Goal: Task Accomplishment & Management: Use online tool/utility

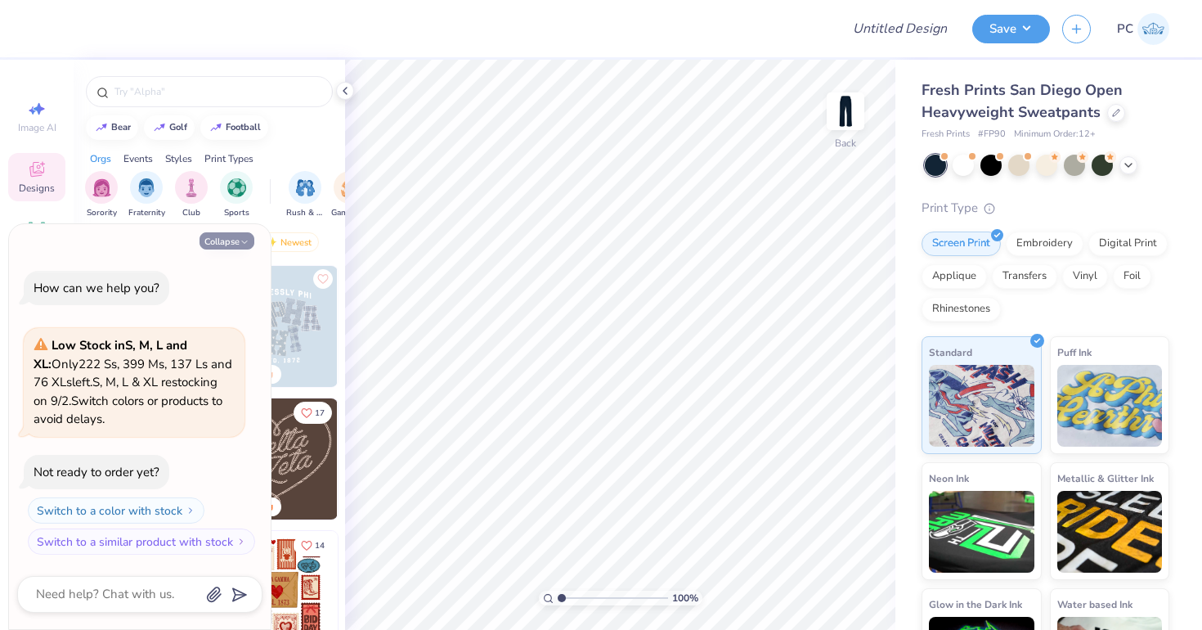
click at [211, 241] on button "Collapse" at bounding box center [227, 240] width 55 height 17
type textarea "x"
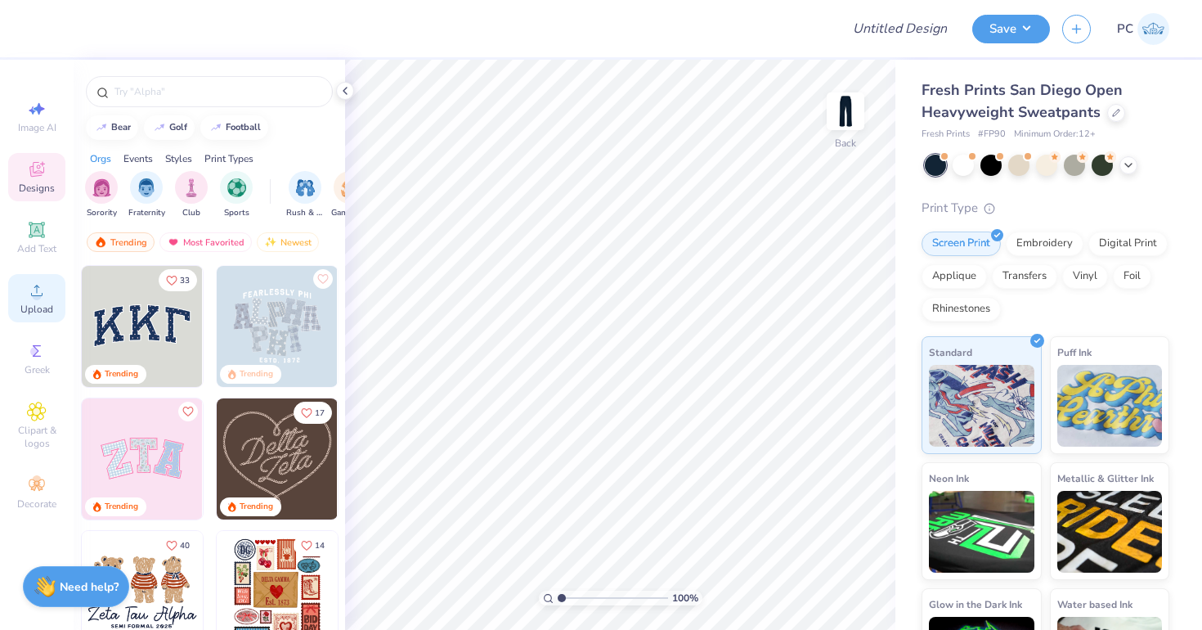
click at [48, 299] on div "Upload" at bounding box center [36, 298] width 57 height 48
click at [37, 295] on icon at bounding box center [36, 290] width 11 height 11
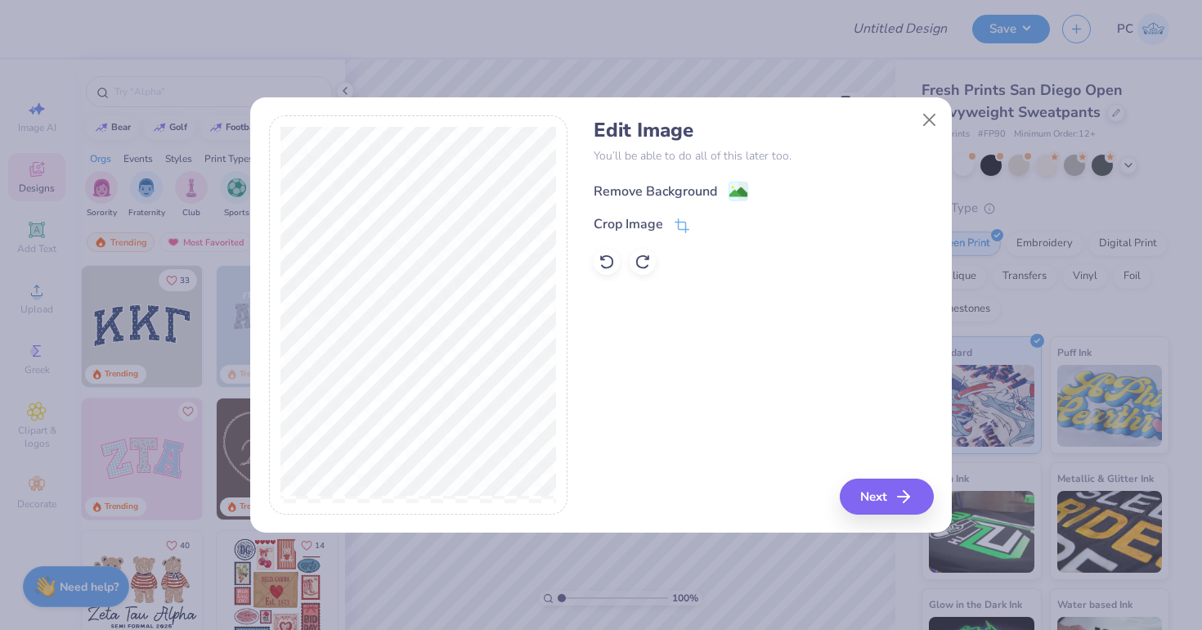
click at [740, 189] on image at bounding box center [738, 192] width 18 height 18
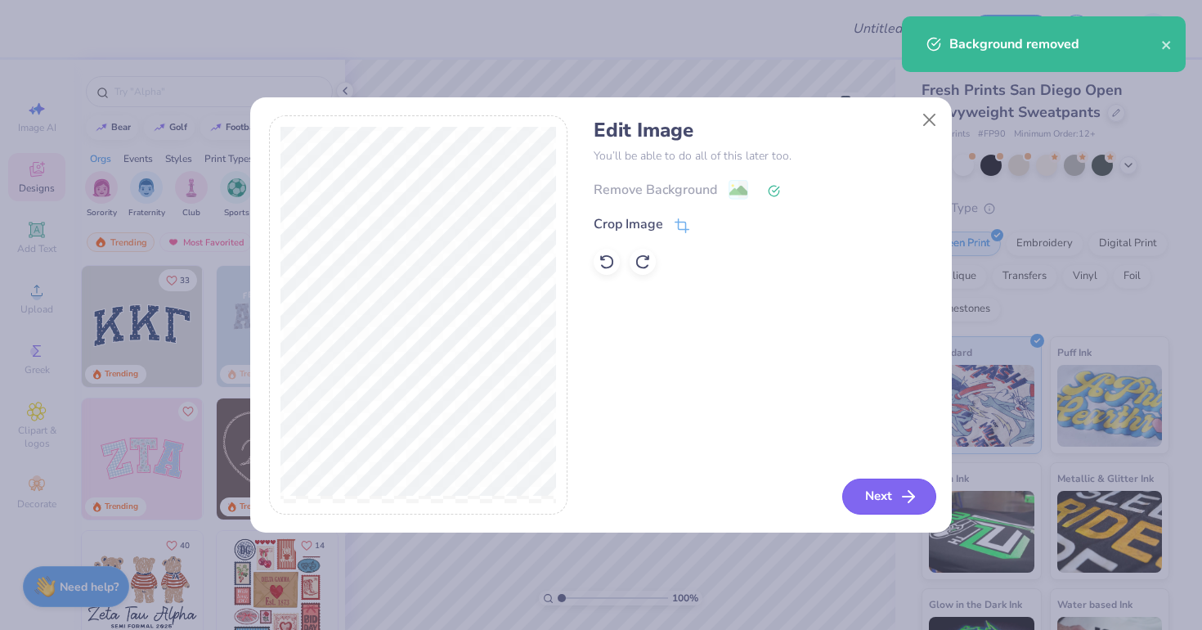
click at [901, 497] on icon "button" at bounding box center [909, 497] width 20 height 20
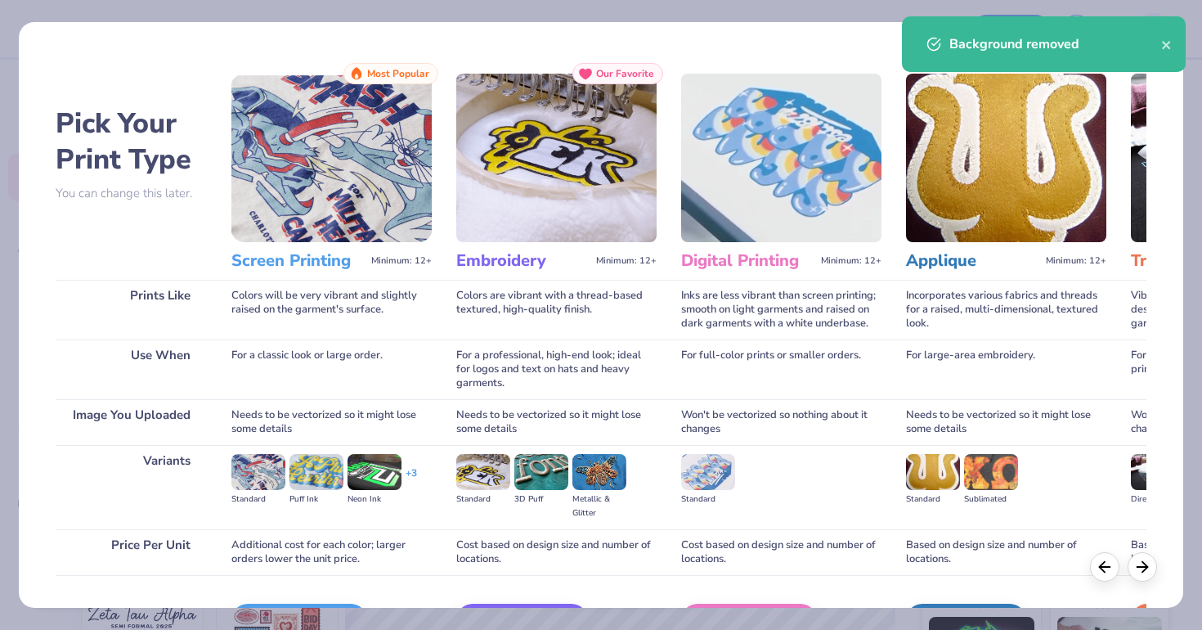
scroll to position [104, 0]
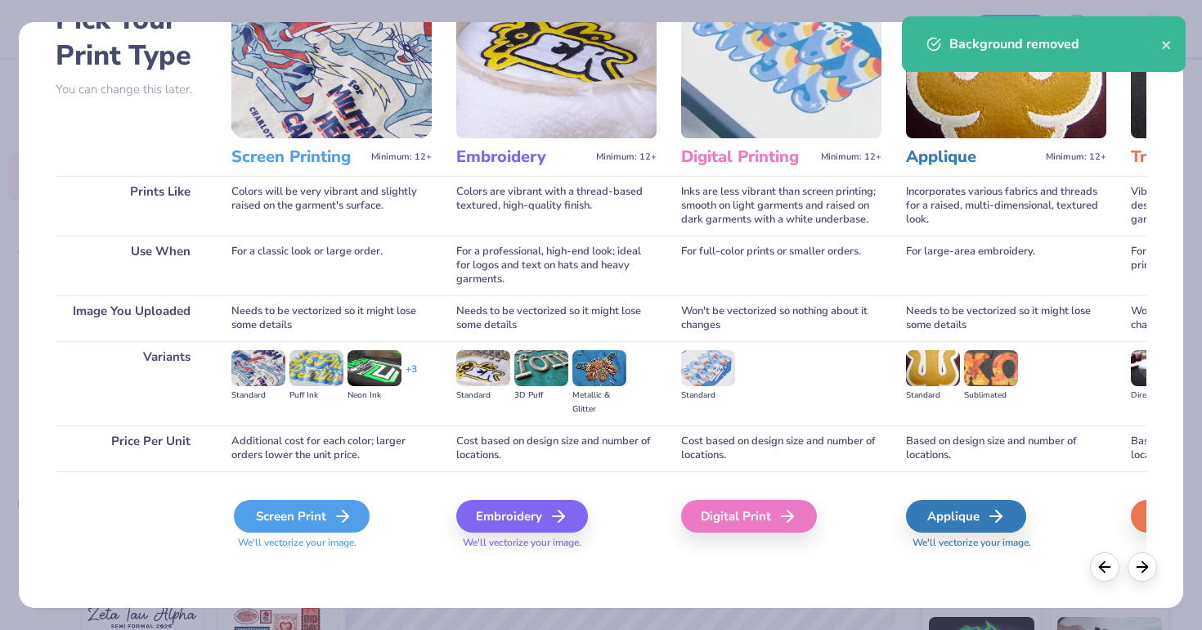
click at [291, 521] on div "Screen Print" at bounding box center [302, 516] width 136 height 33
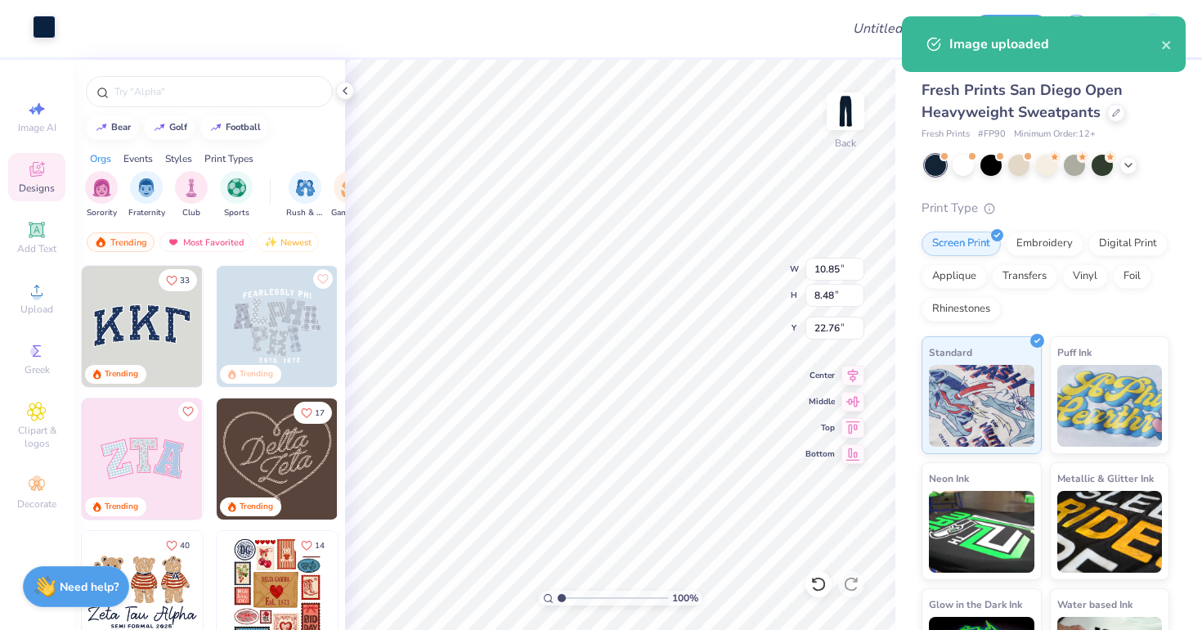
click at [54, 33] on div at bounding box center [44, 27] width 23 height 23
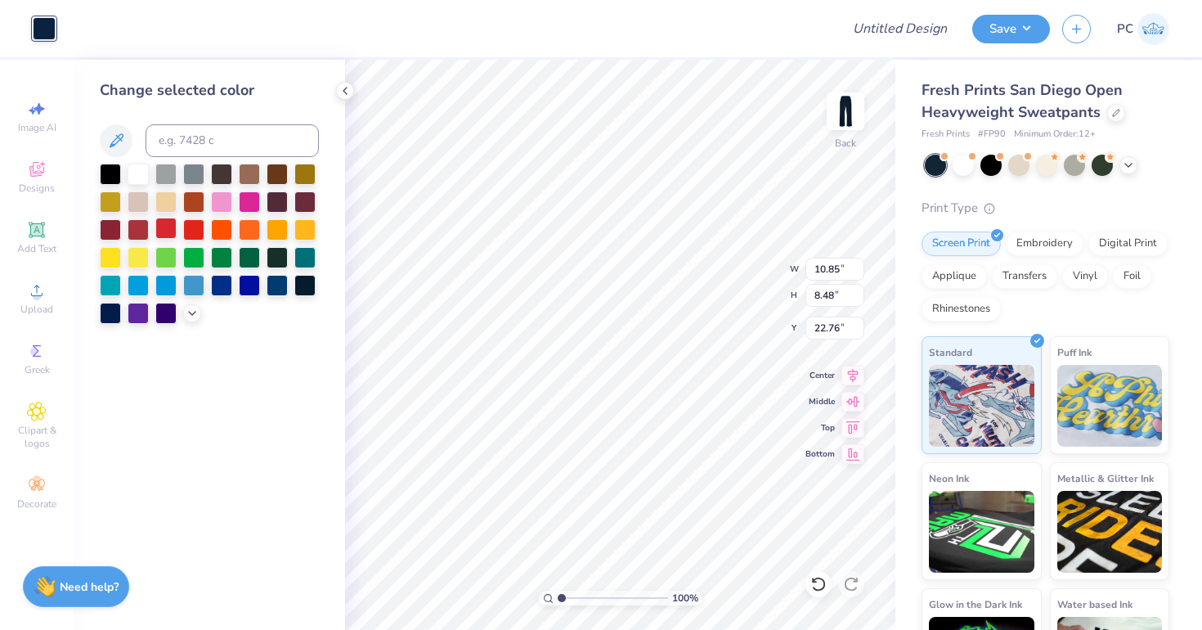
click at [161, 231] on div at bounding box center [165, 228] width 21 height 21
click at [199, 236] on div at bounding box center [193, 228] width 21 height 21
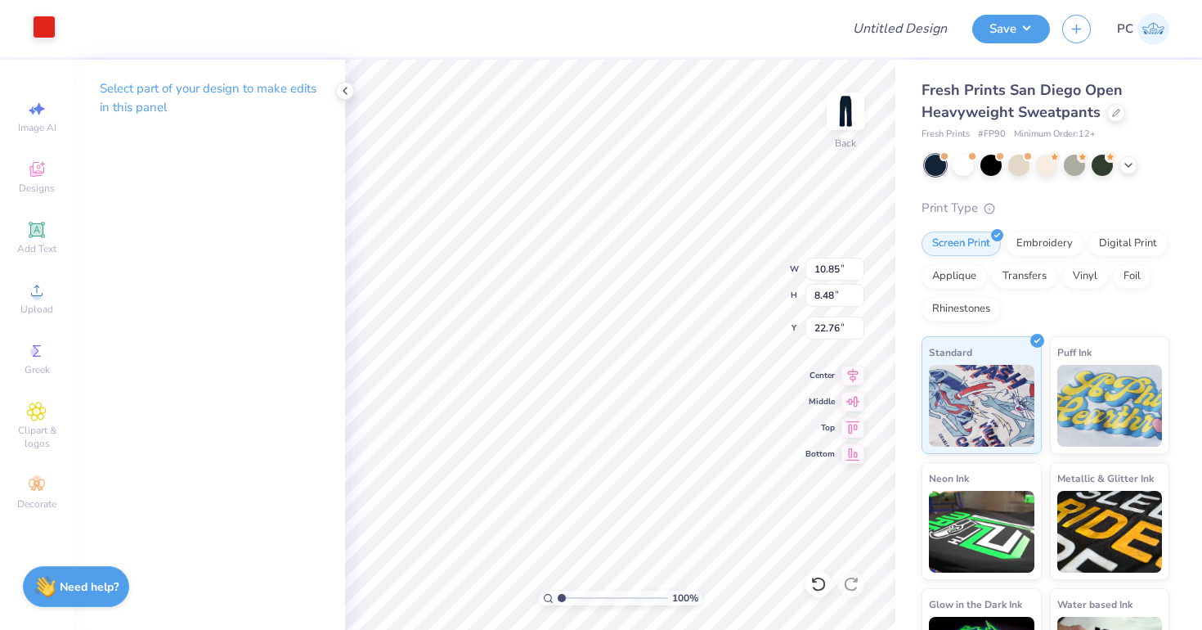
click at [33, 25] on div at bounding box center [44, 27] width 23 height 23
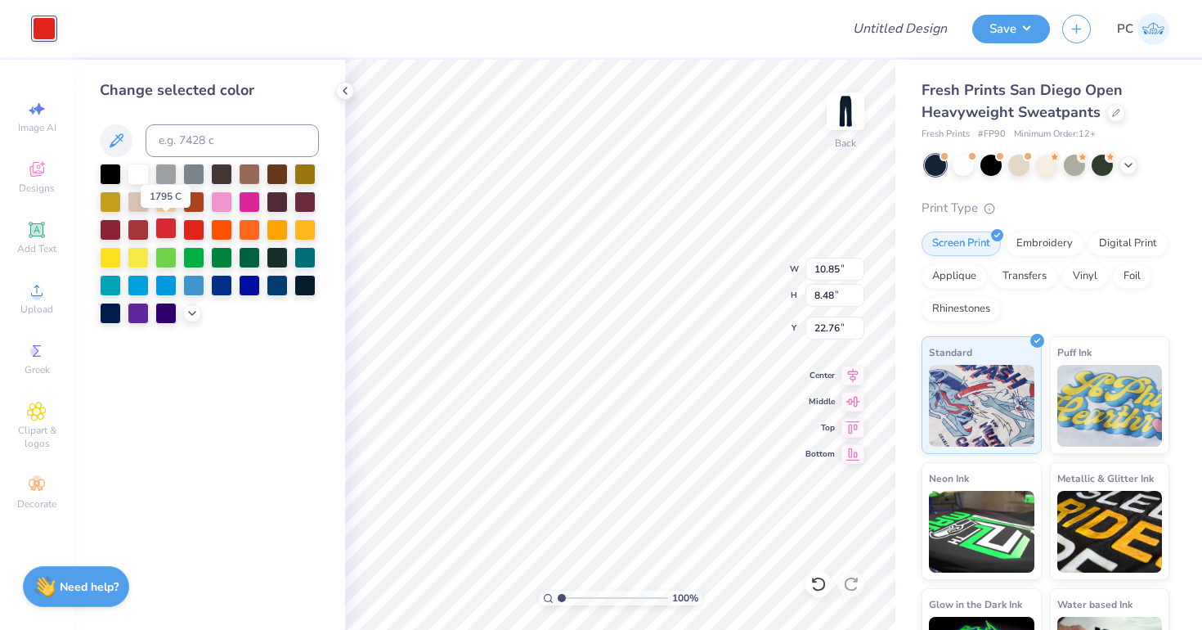
click at [171, 234] on div at bounding box center [165, 228] width 21 height 21
type input "8.38"
type input "6.55"
type input "6.84"
click at [619, 465] on li "Ungroup" at bounding box center [640, 465] width 128 height 32
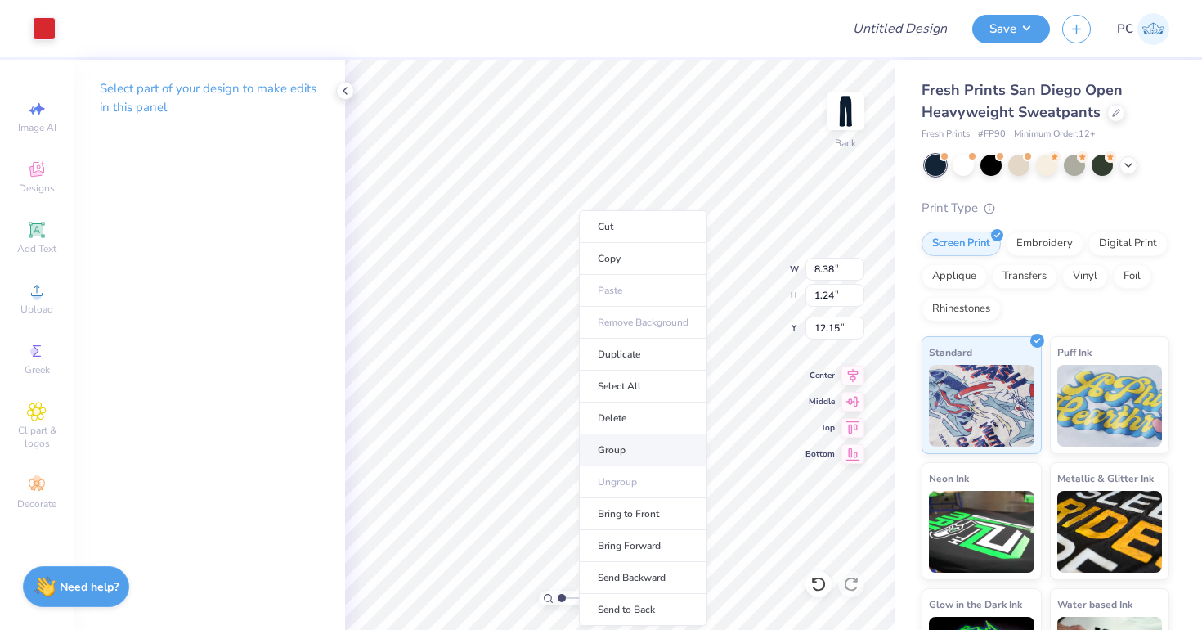
click at [632, 447] on li "Group" at bounding box center [643, 450] width 128 height 32
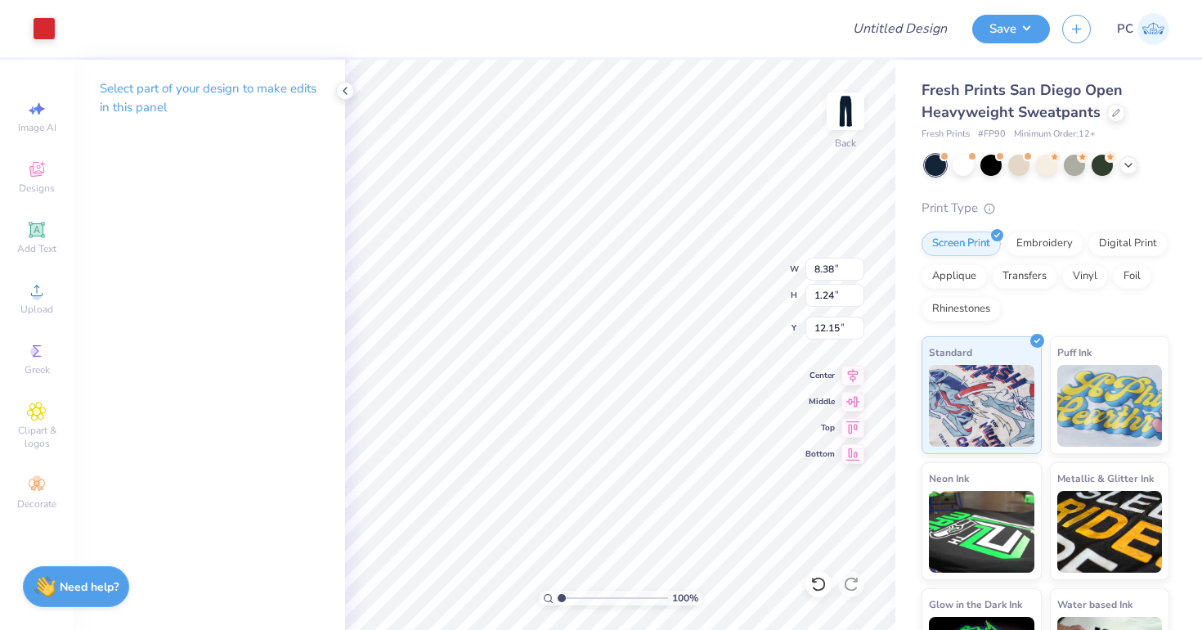
type input "3.72"
type input "5.12"
type input "4.08"
type input "3.81"
type input "5.09"
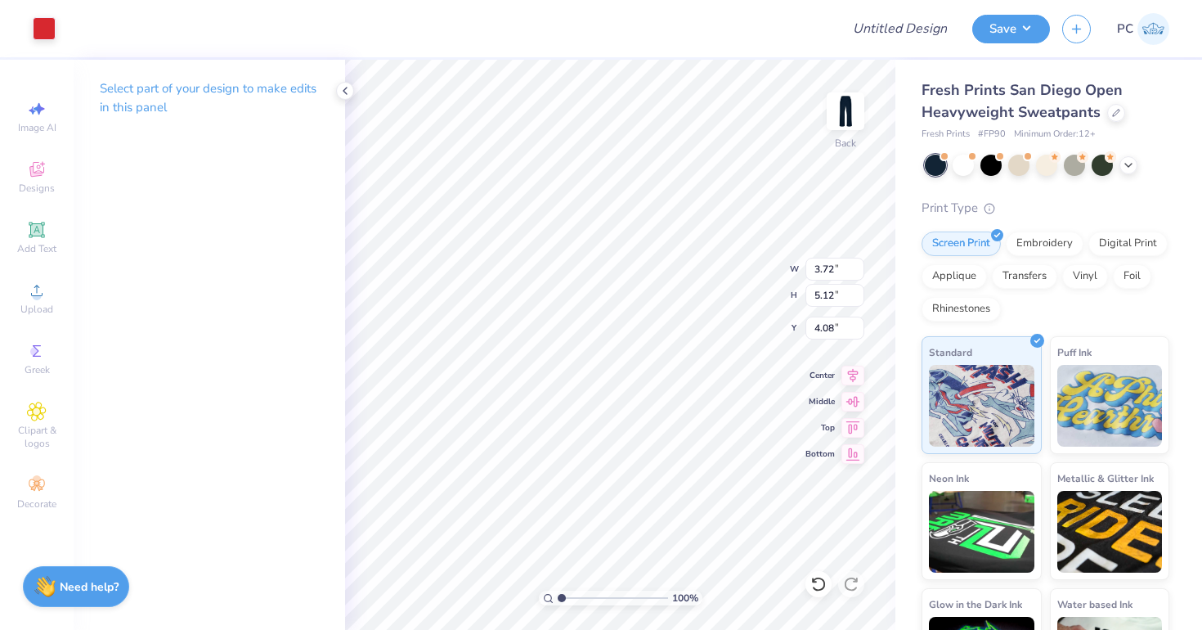
type input "4.11"
type input "3.89"
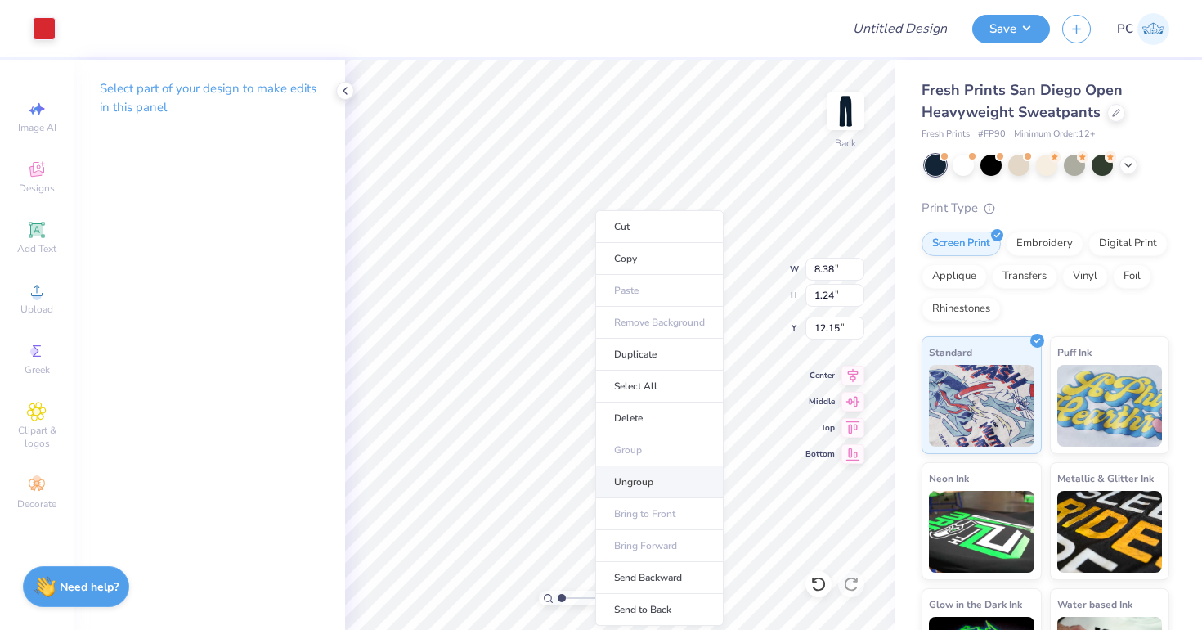
click at [644, 487] on li "Ungroup" at bounding box center [659, 482] width 128 height 32
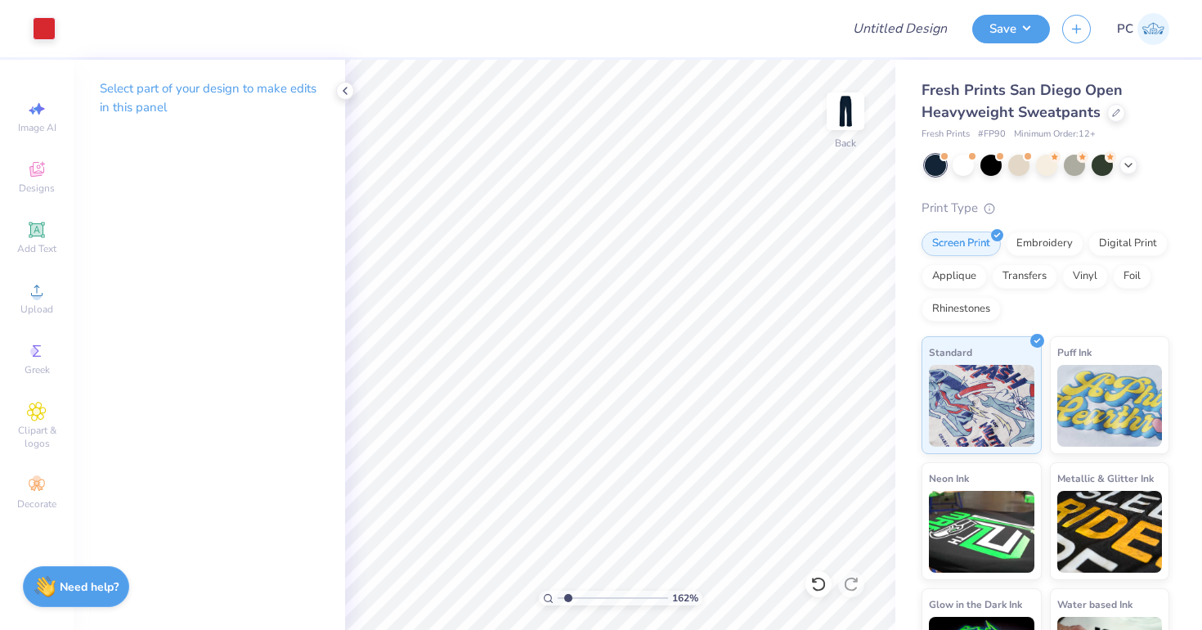
type input "1.62"
click at [567, 603] on input "range" at bounding box center [613, 597] width 110 height 15
type input "15.09"
type input "16.51"
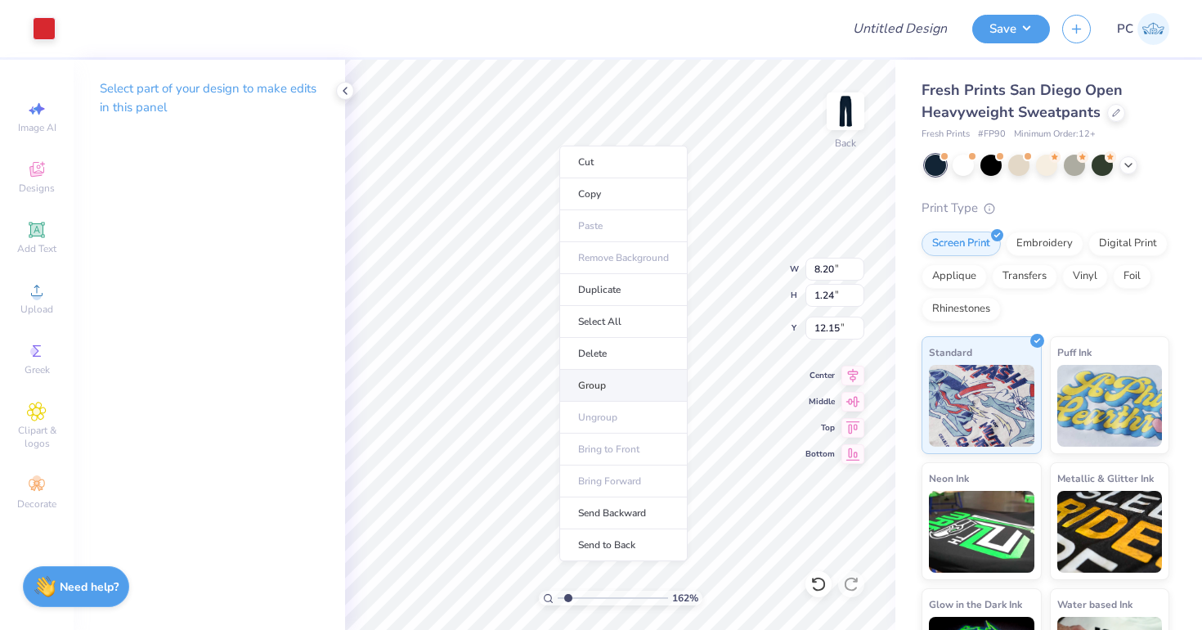
click at [594, 384] on li "Group" at bounding box center [623, 386] width 128 height 32
click at [552, 602] on div "162 %" at bounding box center [620, 345] width 570 height 570
click at [572, 591] on div "162 %" at bounding box center [620, 345] width 570 height 570
drag, startPoint x: 570, startPoint y: 599, endPoint x: 555, endPoint y: 599, distance: 14.7
type input "1"
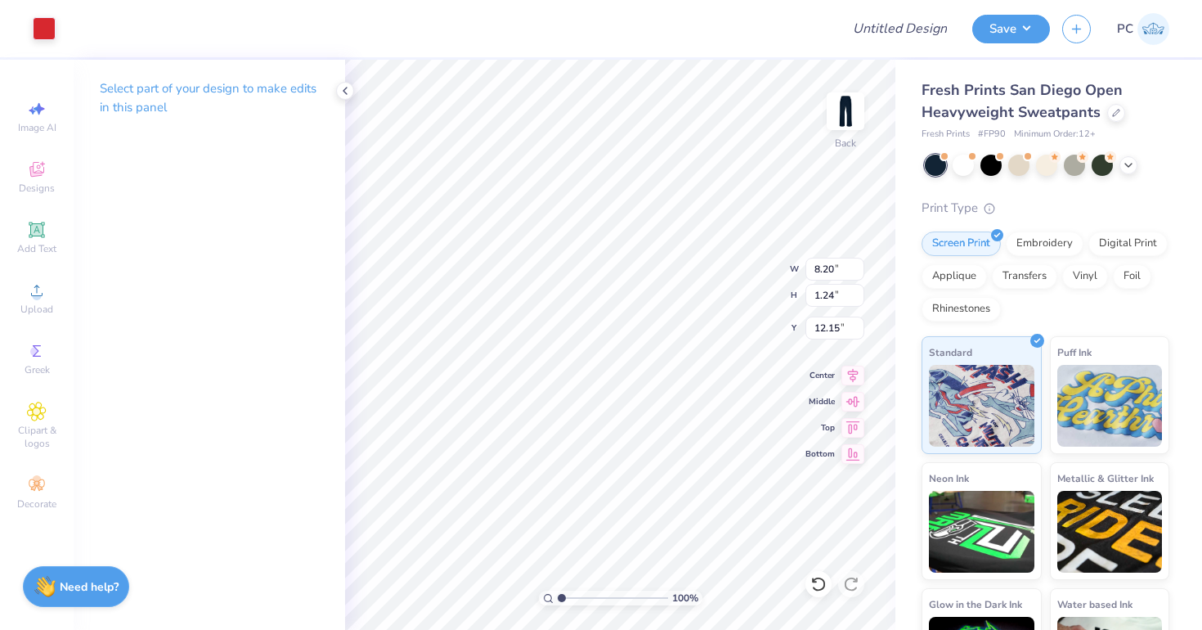
click at [558, 599] on input "range" at bounding box center [613, 597] width 110 height 15
click at [46, 303] on span "Upload" at bounding box center [36, 309] width 33 height 13
click at [52, 21] on div at bounding box center [44, 27] width 23 height 23
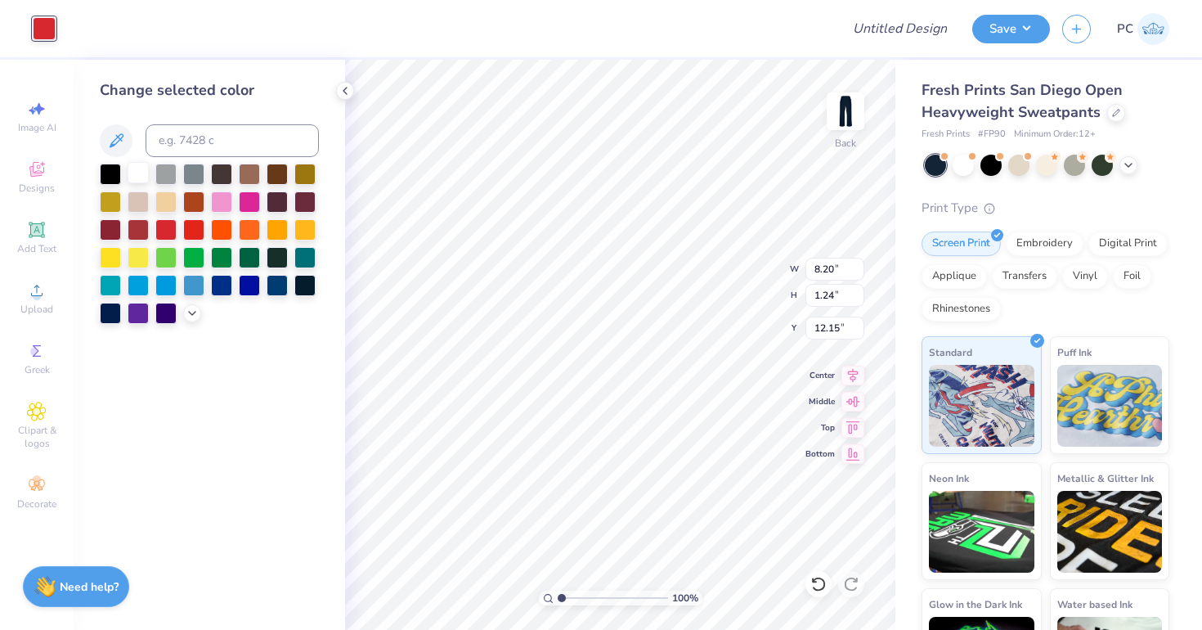
click at [131, 174] on div at bounding box center [138, 172] width 21 height 21
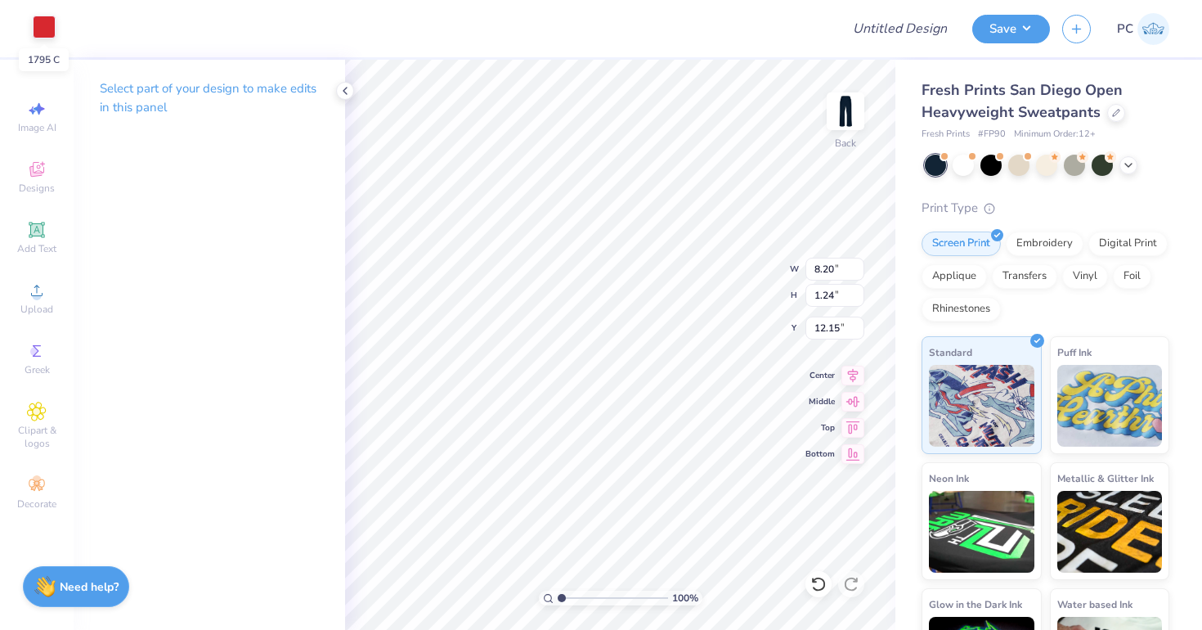
click at [41, 30] on div at bounding box center [44, 27] width 23 height 23
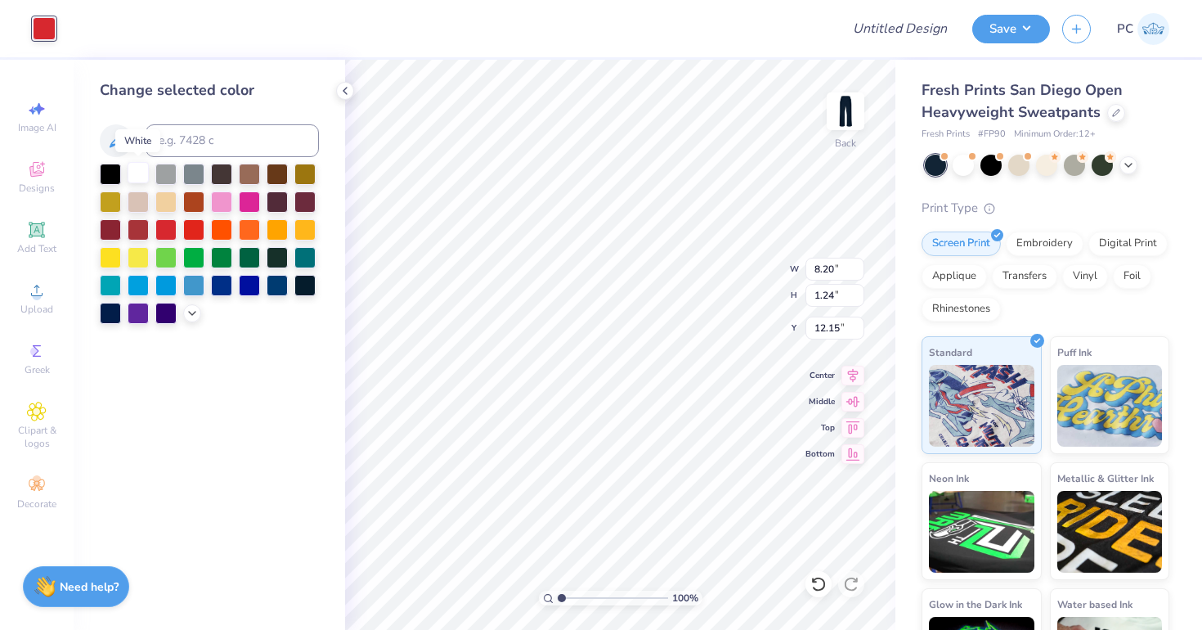
click at [141, 175] on div at bounding box center [138, 172] width 21 height 21
click at [144, 172] on div at bounding box center [138, 172] width 21 height 21
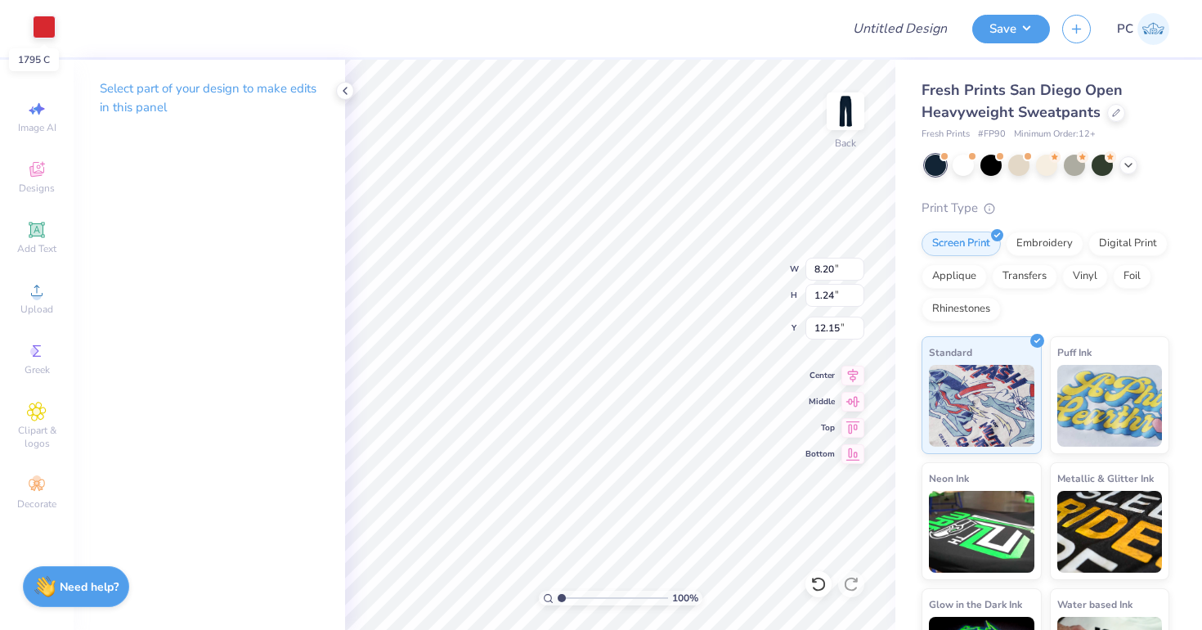
click at [34, 22] on div at bounding box center [44, 27] width 23 height 23
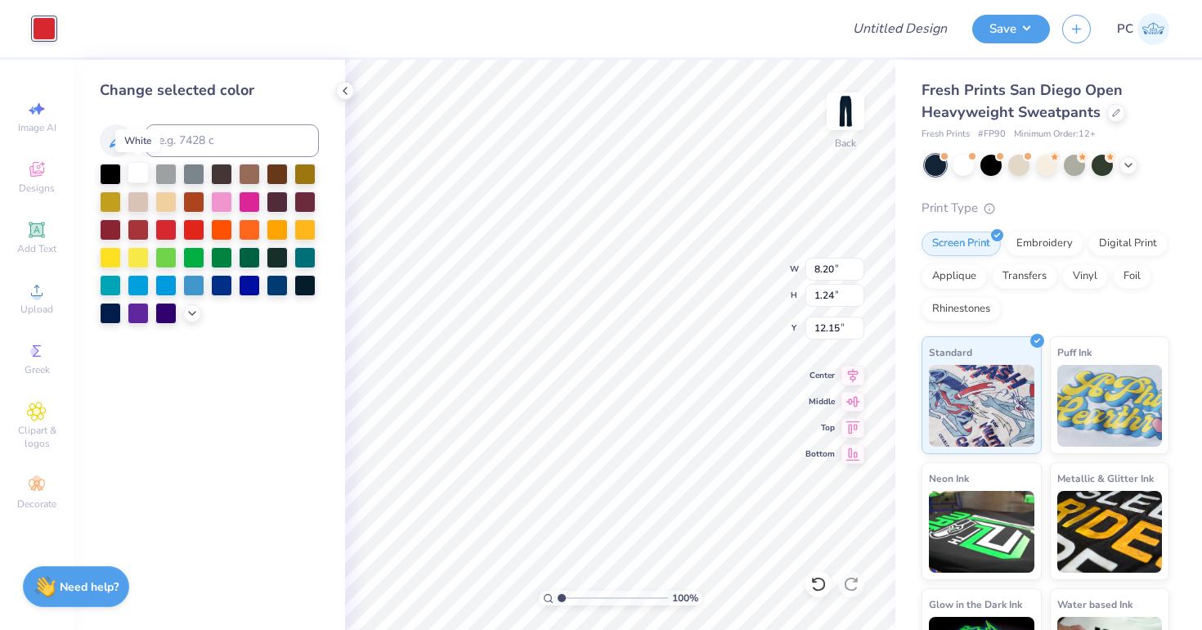
click at [142, 168] on div at bounding box center [138, 172] width 21 height 21
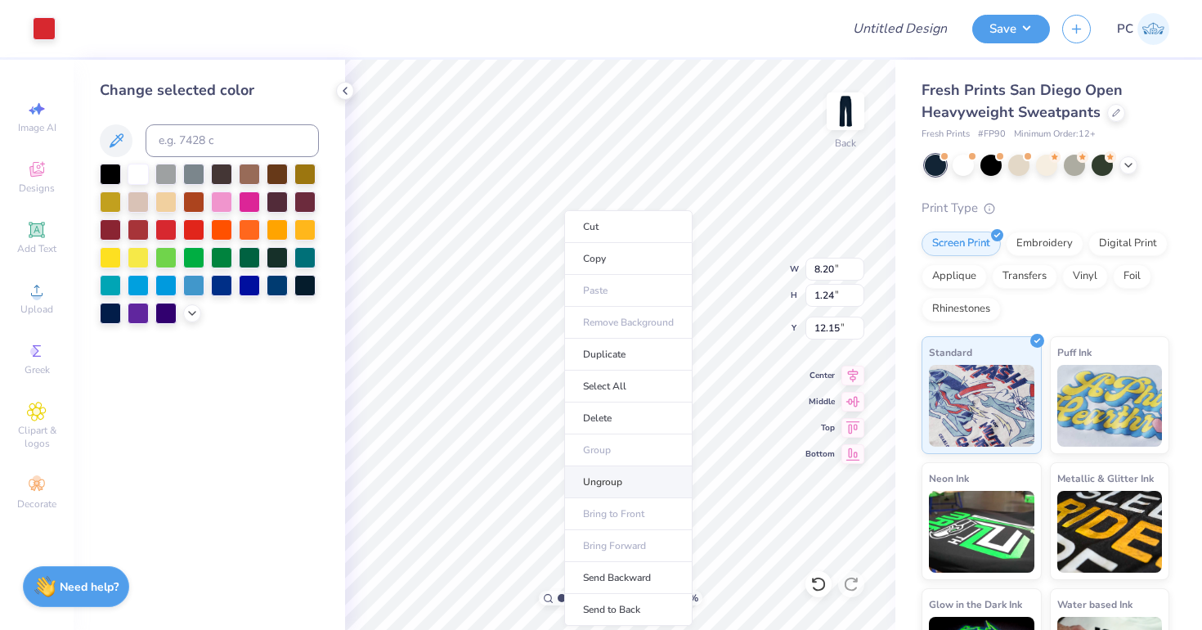
click at [615, 482] on li "Ungroup" at bounding box center [628, 482] width 128 height 32
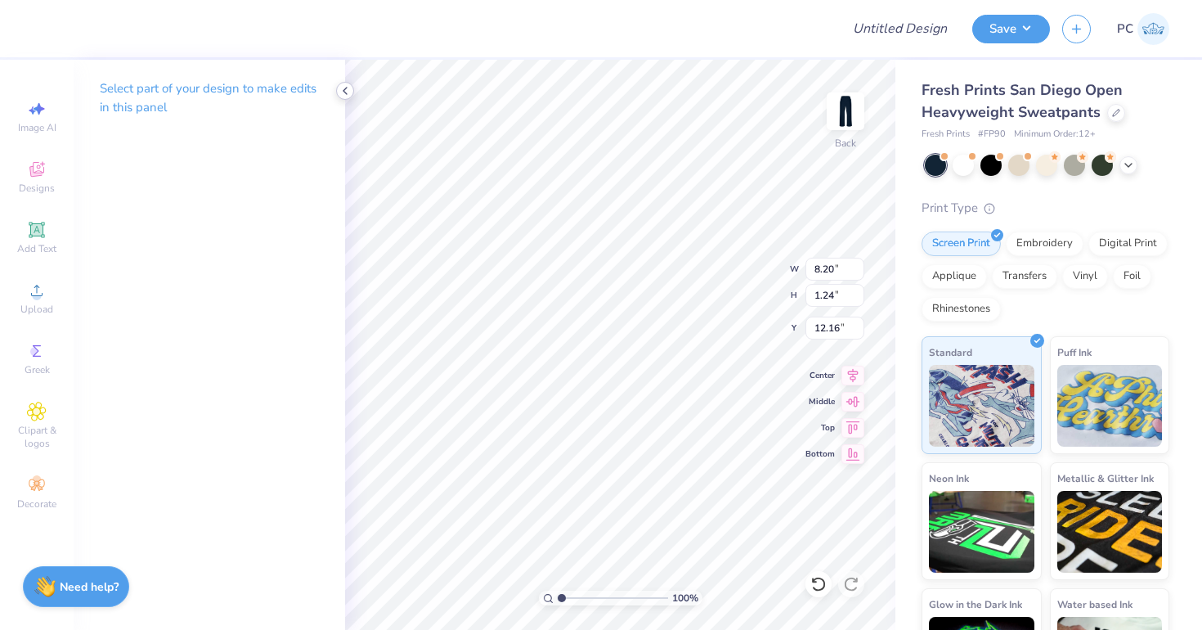
click at [347, 92] on icon at bounding box center [345, 90] width 13 height 13
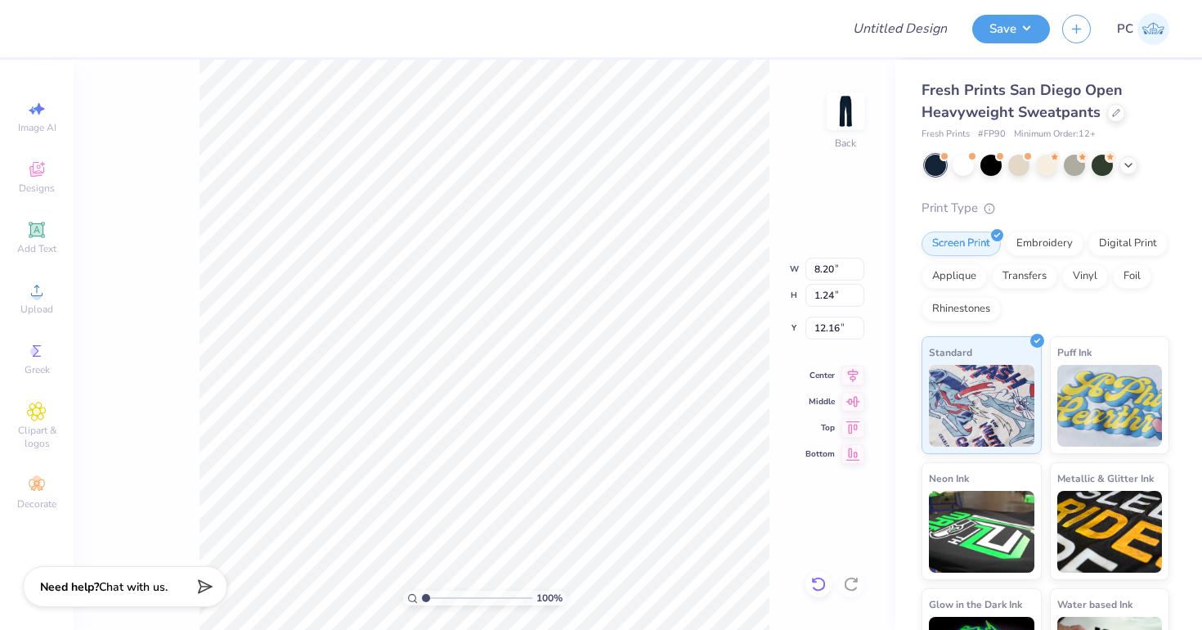
click at [813, 578] on icon at bounding box center [814, 579] width 3 height 3
click at [823, 584] on icon at bounding box center [818, 584] width 16 height 16
click at [817, 576] on icon at bounding box center [818, 584] width 16 height 16
click at [816, 587] on icon at bounding box center [818, 584] width 16 height 16
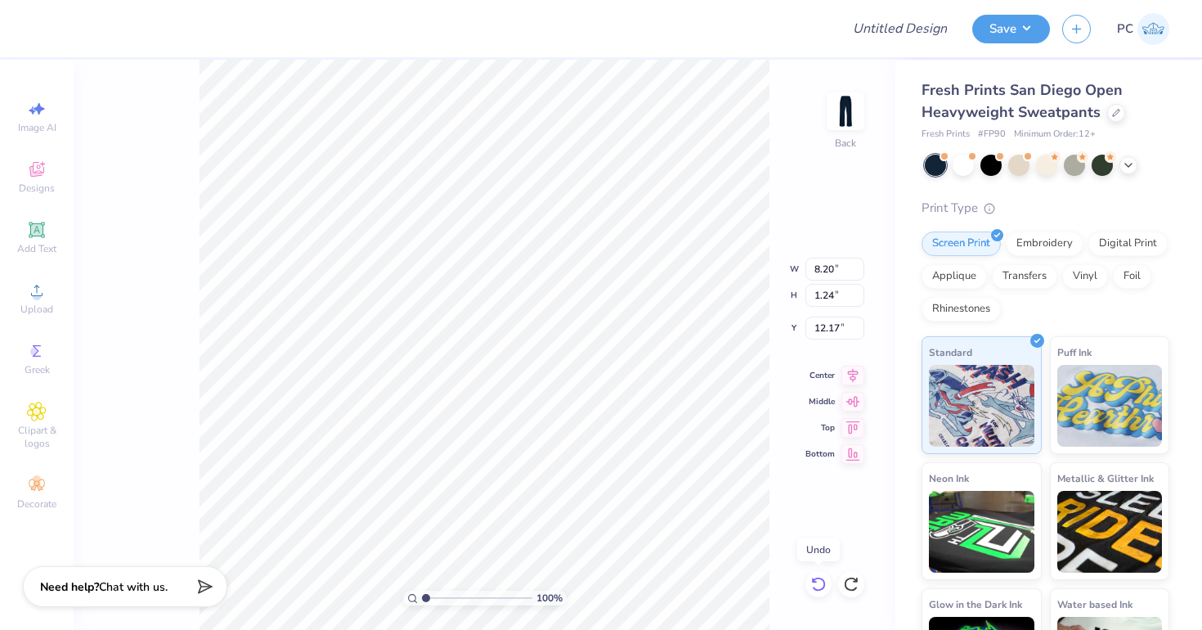
click at [816, 587] on icon at bounding box center [818, 584] width 16 height 16
type input "12.15"
click at [816, 587] on icon at bounding box center [818, 584] width 16 height 16
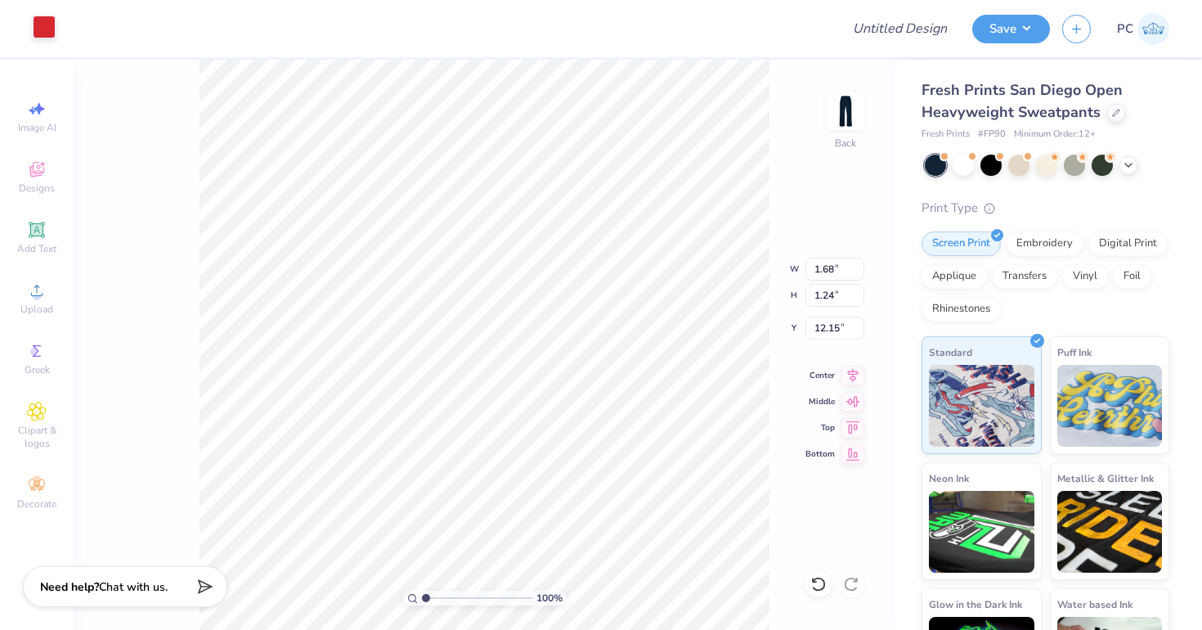
click at [42, 17] on div at bounding box center [44, 27] width 23 height 23
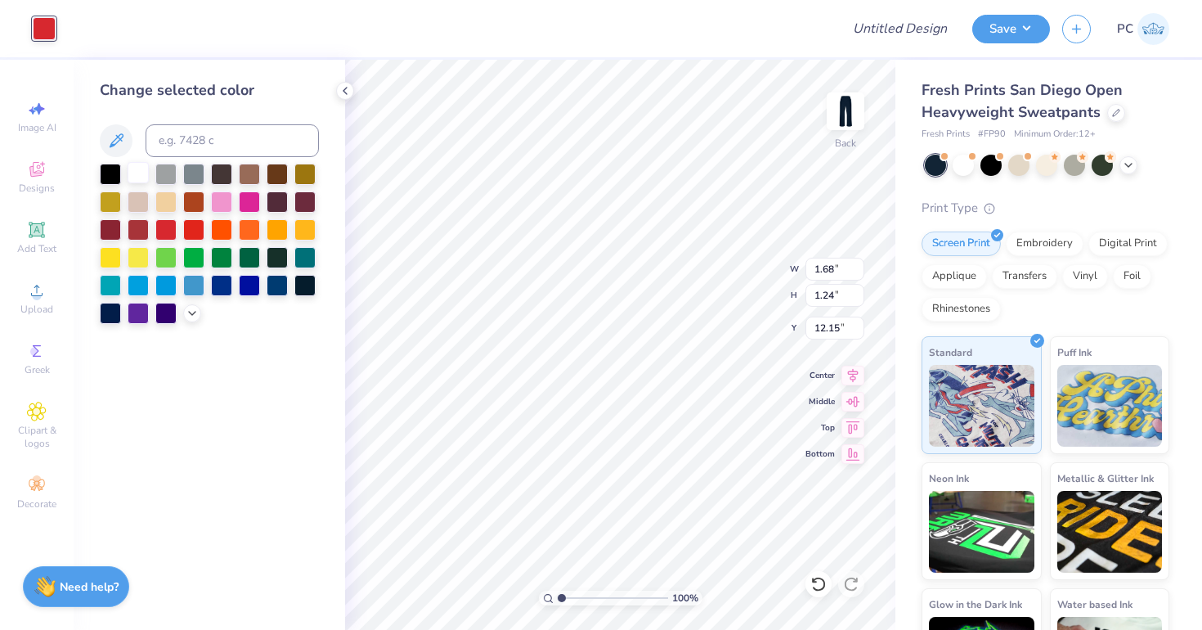
click at [142, 166] on div at bounding box center [138, 172] width 21 height 21
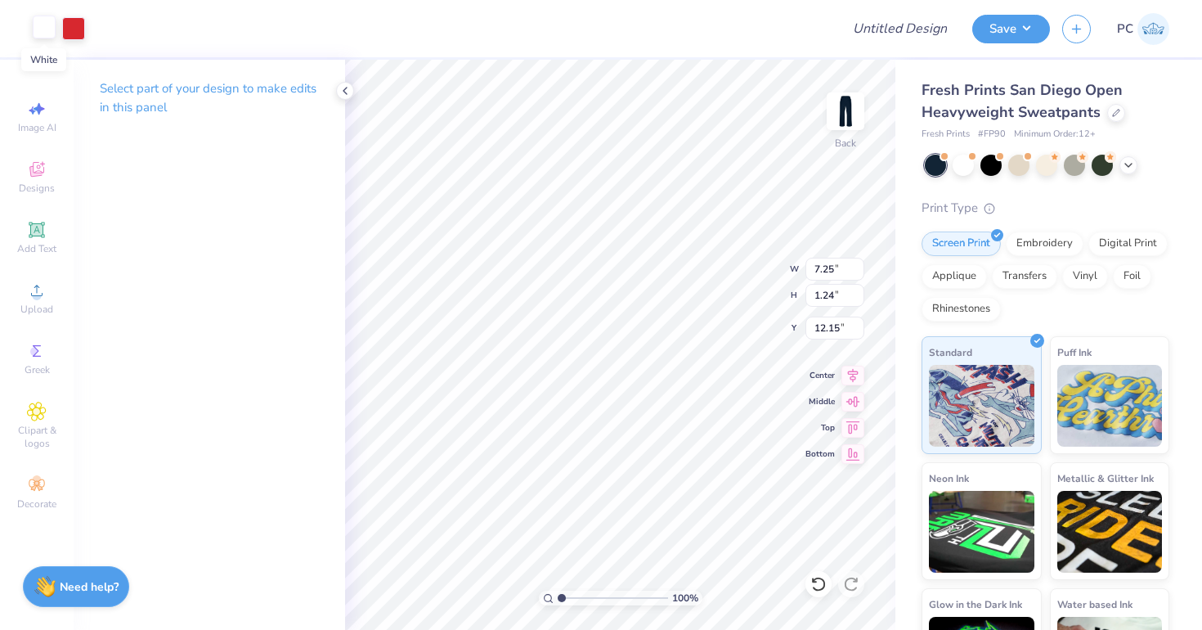
click at [48, 31] on div at bounding box center [44, 27] width 23 height 23
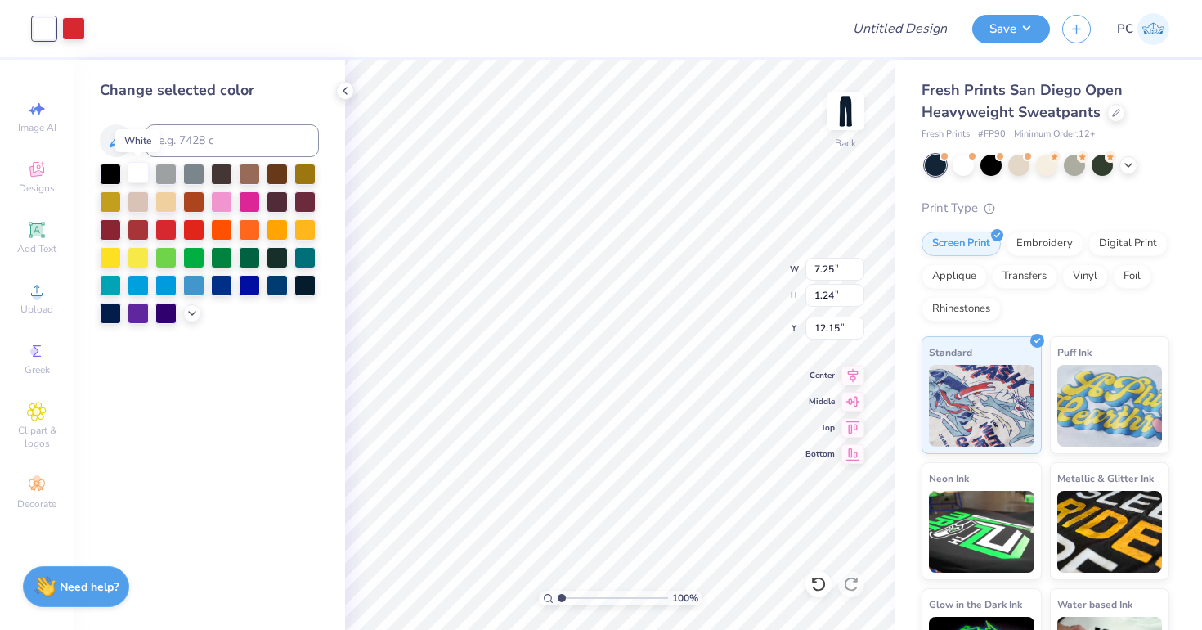
click at [137, 166] on div at bounding box center [138, 172] width 21 height 21
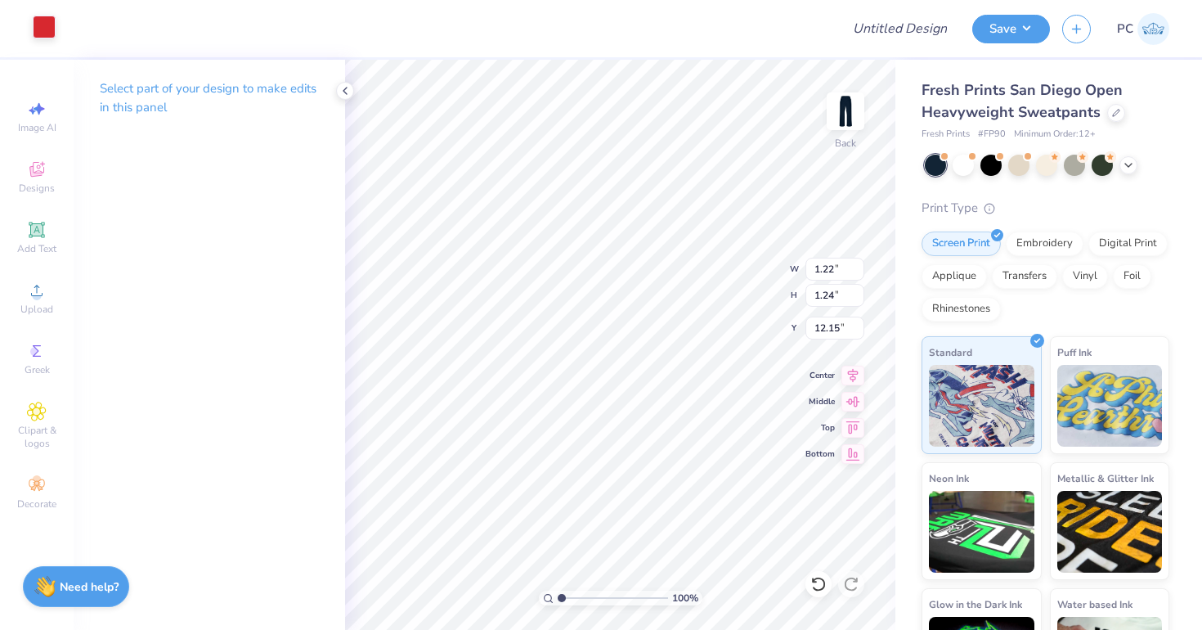
click at [48, 32] on div at bounding box center [44, 27] width 23 height 23
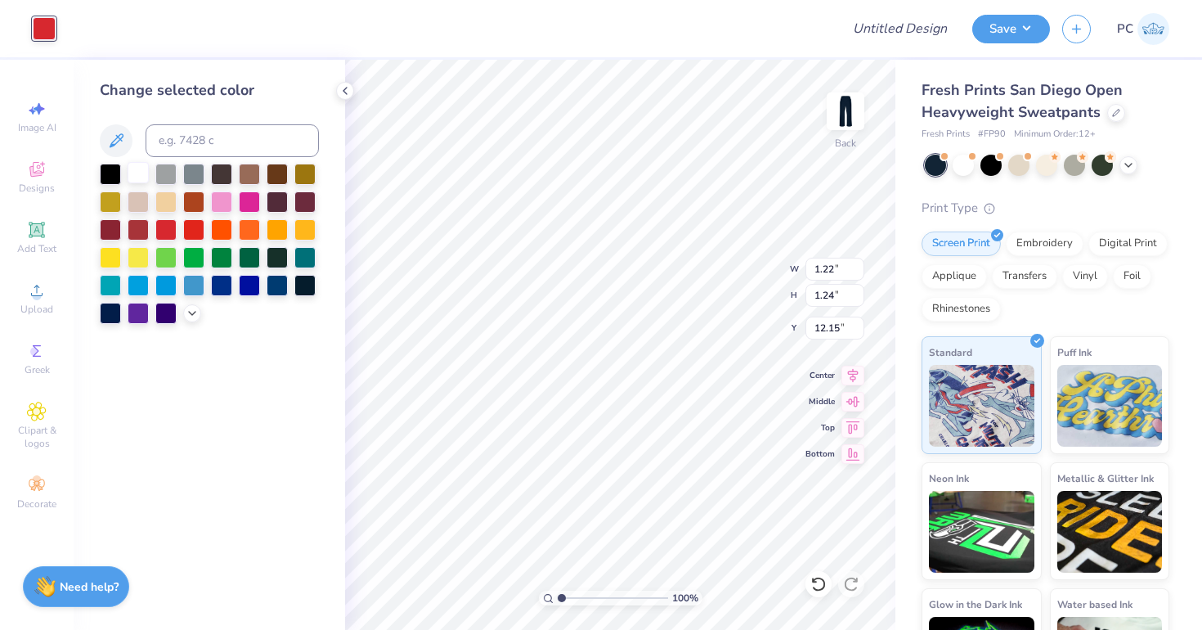
click at [140, 178] on div at bounding box center [138, 172] width 21 height 21
type input "1.07"
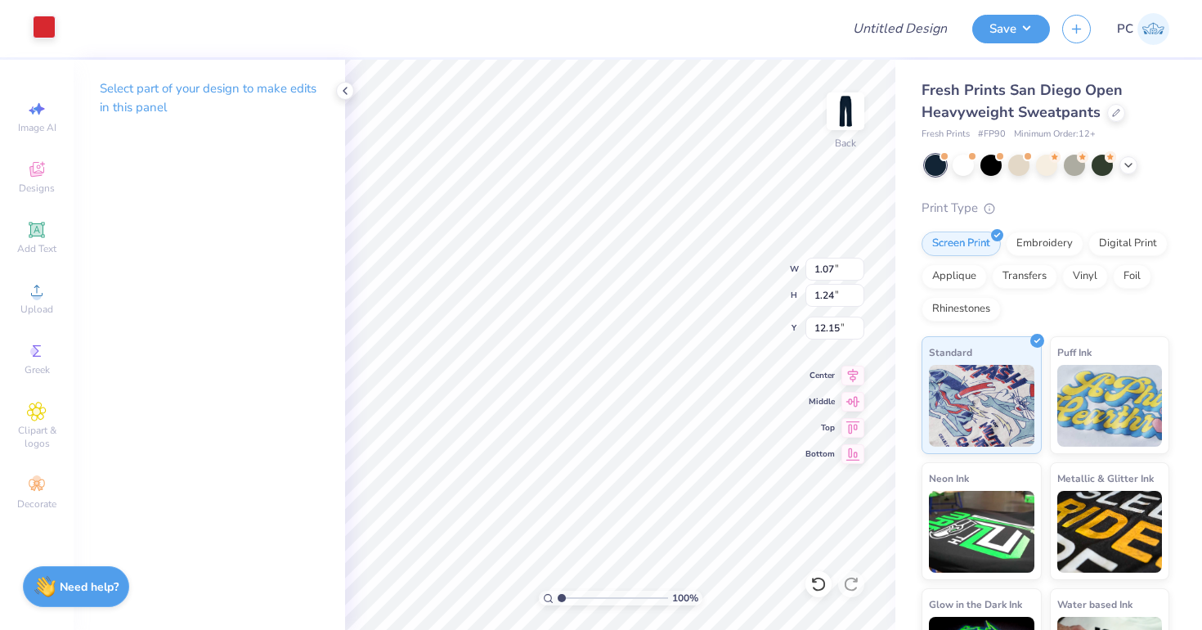
click at [52, 36] on div at bounding box center [44, 27] width 23 height 23
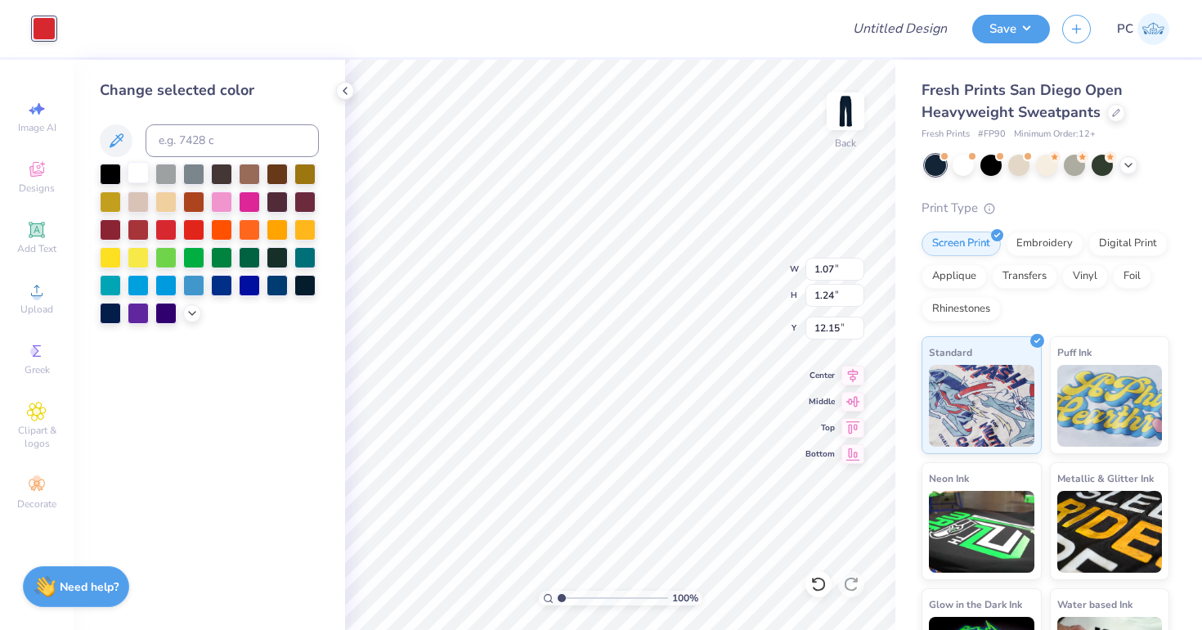
click at [133, 168] on div at bounding box center [138, 172] width 21 height 21
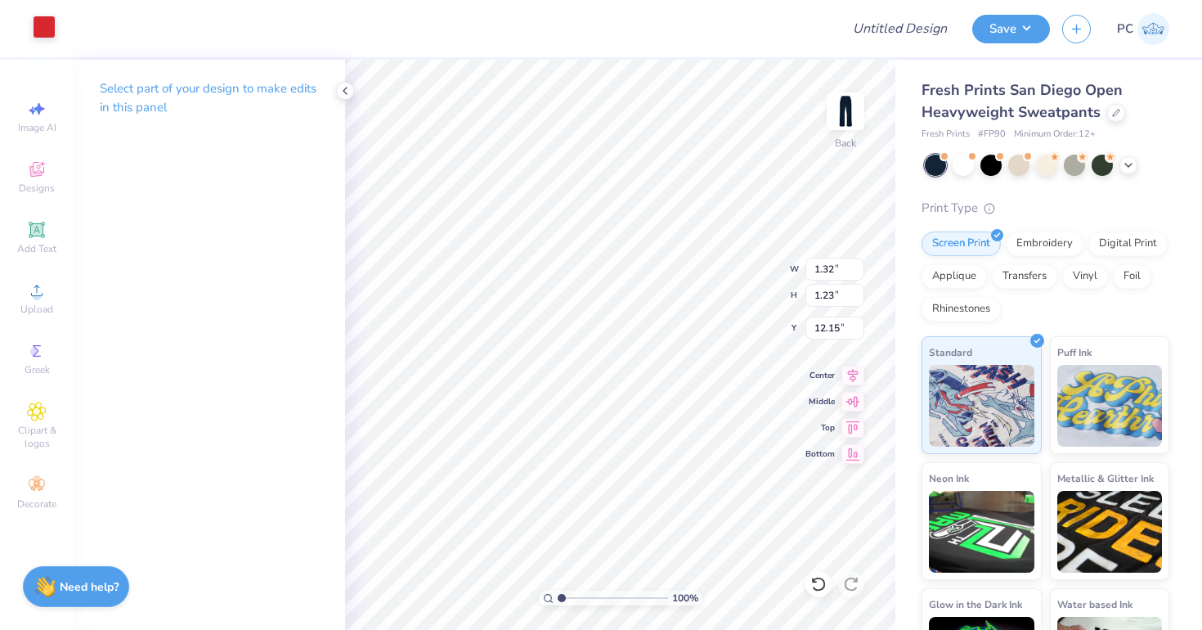
click at [51, 34] on div at bounding box center [44, 27] width 23 height 23
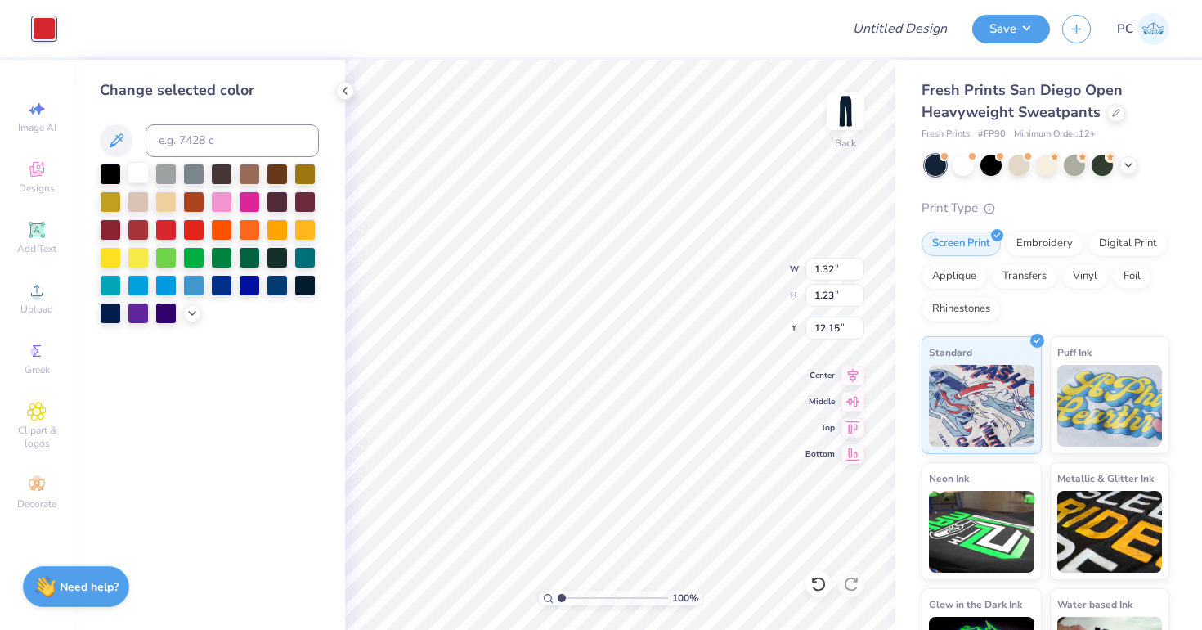
click at [138, 170] on div at bounding box center [138, 172] width 21 height 21
type input "0.73"
type input "12.16"
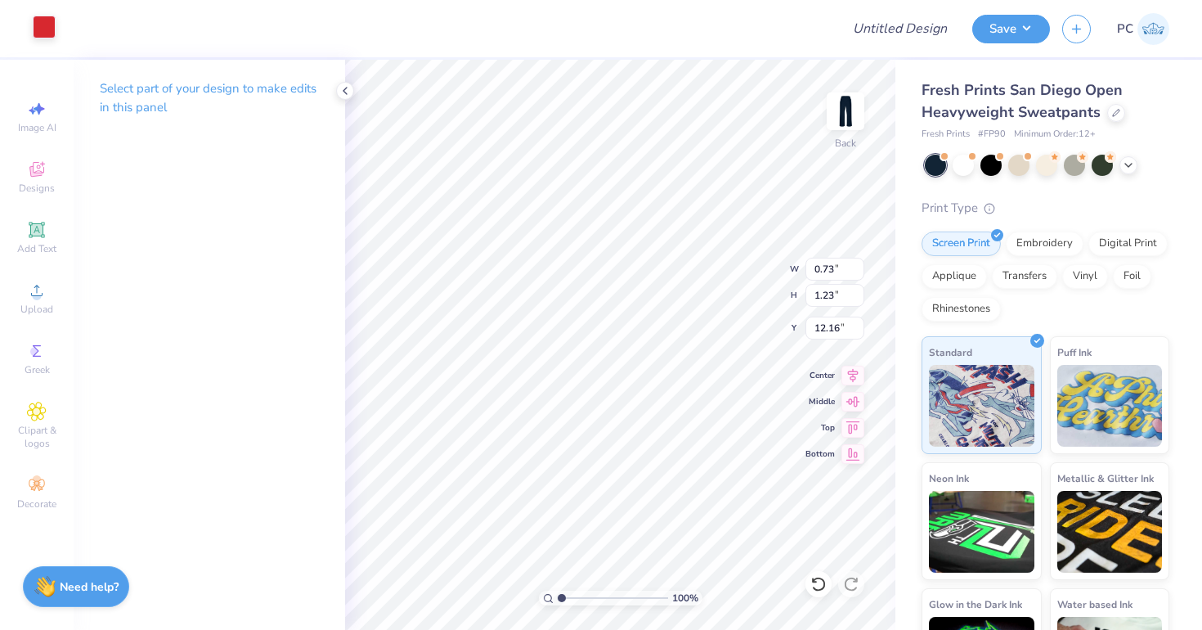
click at [34, 27] on div at bounding box center [44, 27] width 23 height 23
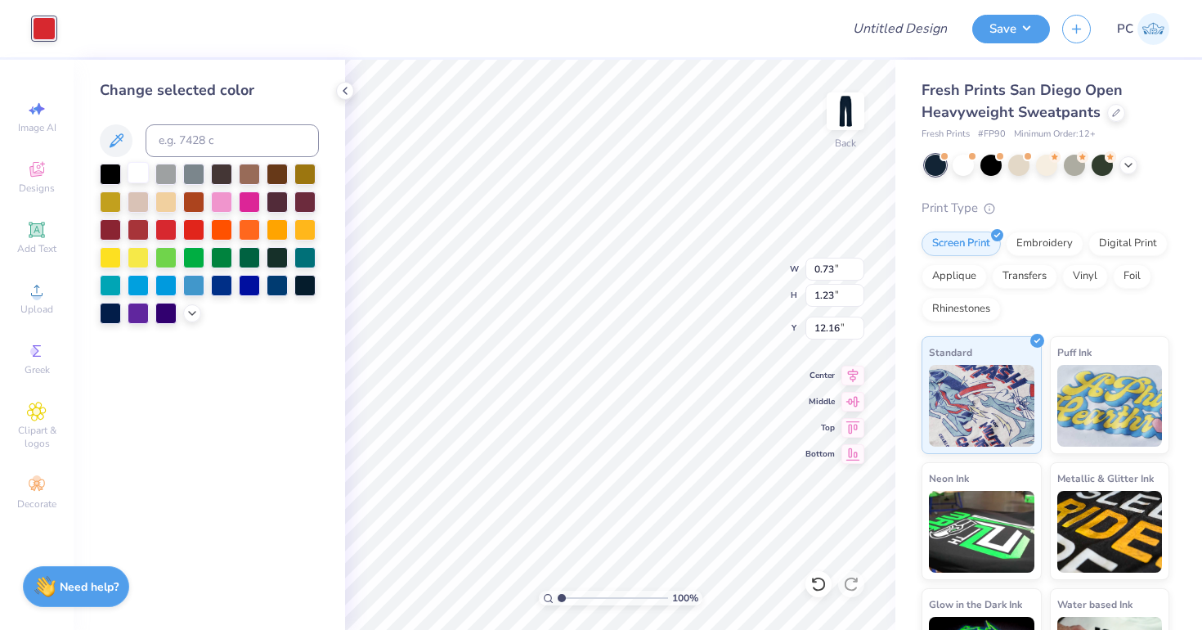
click at [137, 177] on div at bounding box center [138, 172] width 21 height 21
type input "1.06"
type input "12.15"
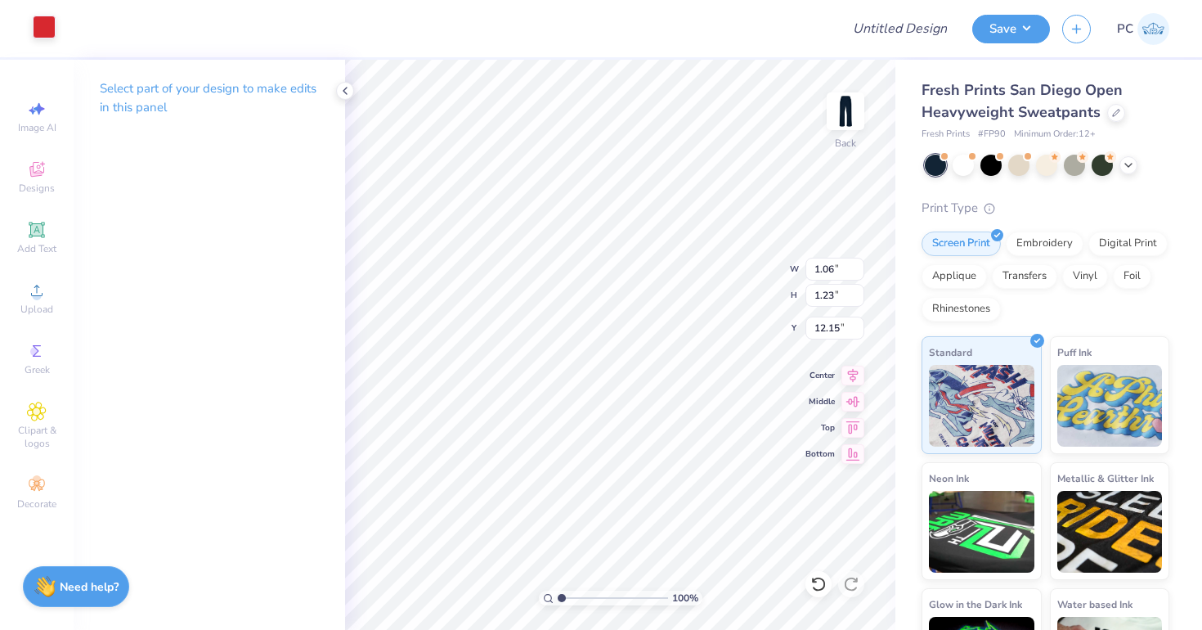
click at [46, 28] on div at bounding box center [44, 27] width 23 height 23
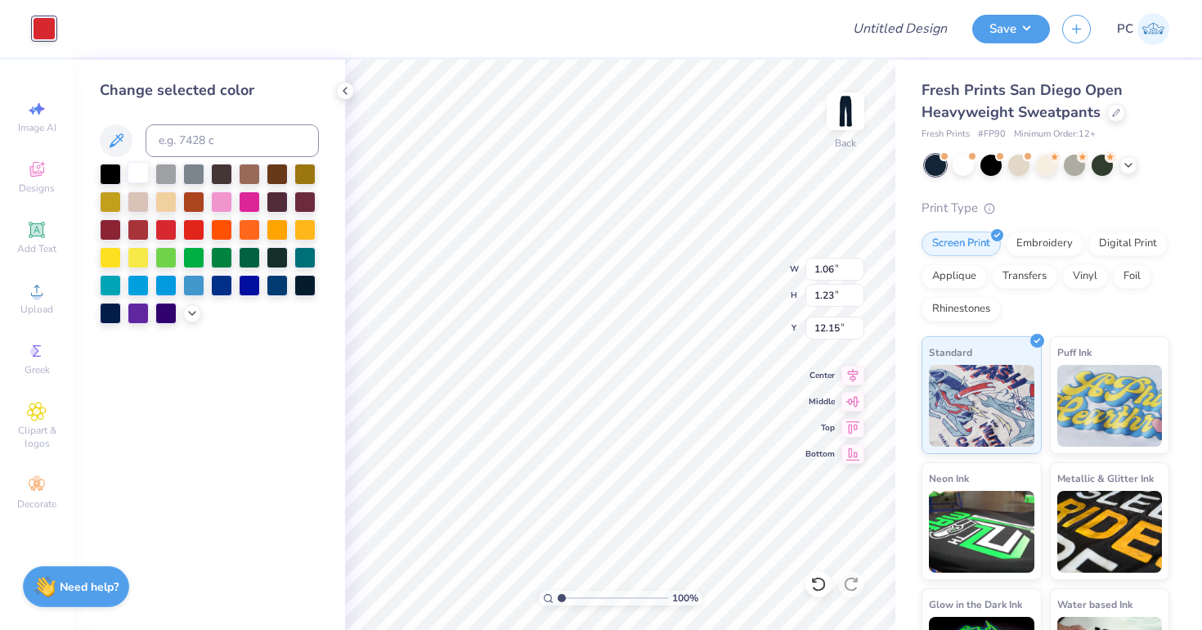
click at [141, 178] on div at bounding box center [138, 172] width 21 height 21
type input "1.10"
type input "1.24"
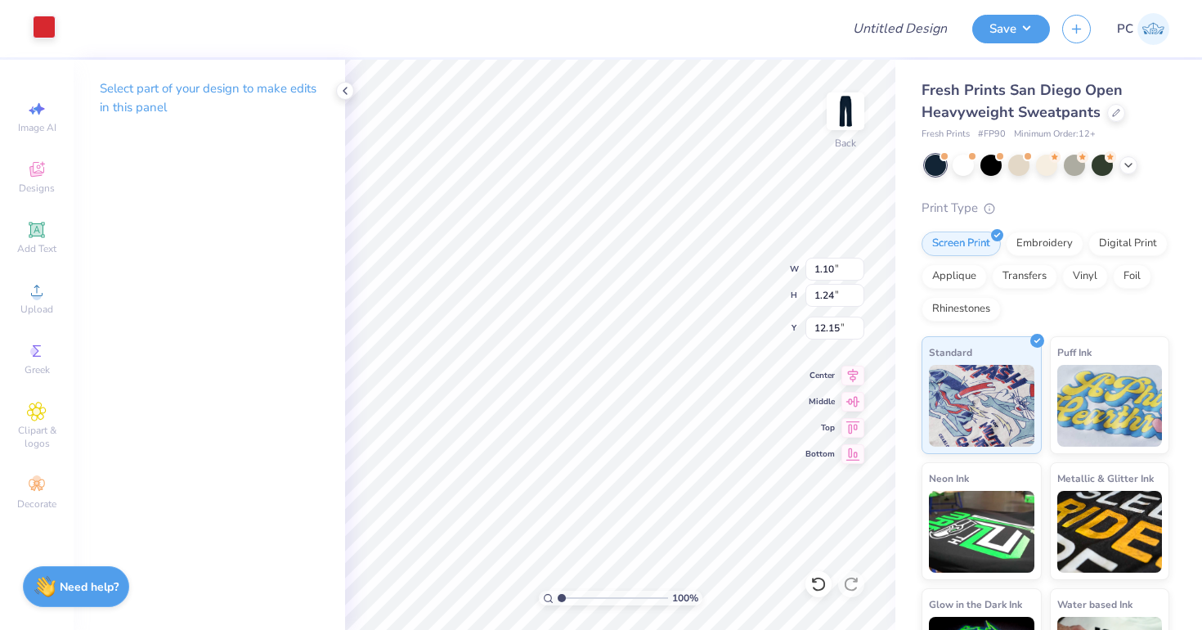
click at [47, 34] on div at bounding box center [44, 27] width 23 height 23
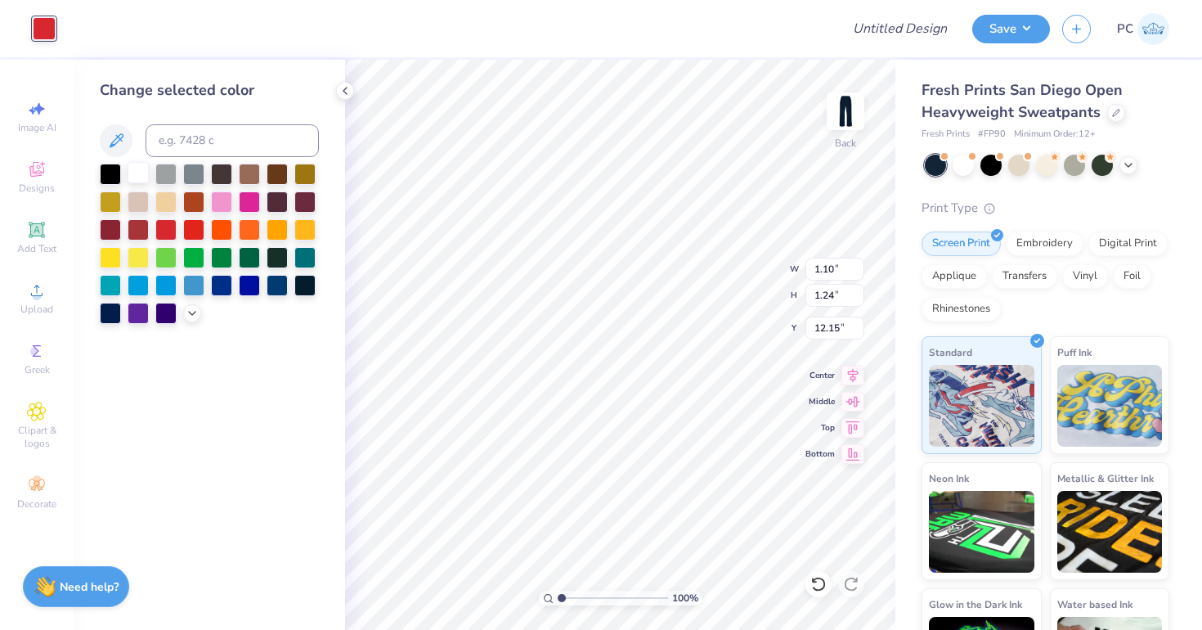
click at [141, 175] on div at bounding box center [138, 172] width 21 height 21
type input "1.40"
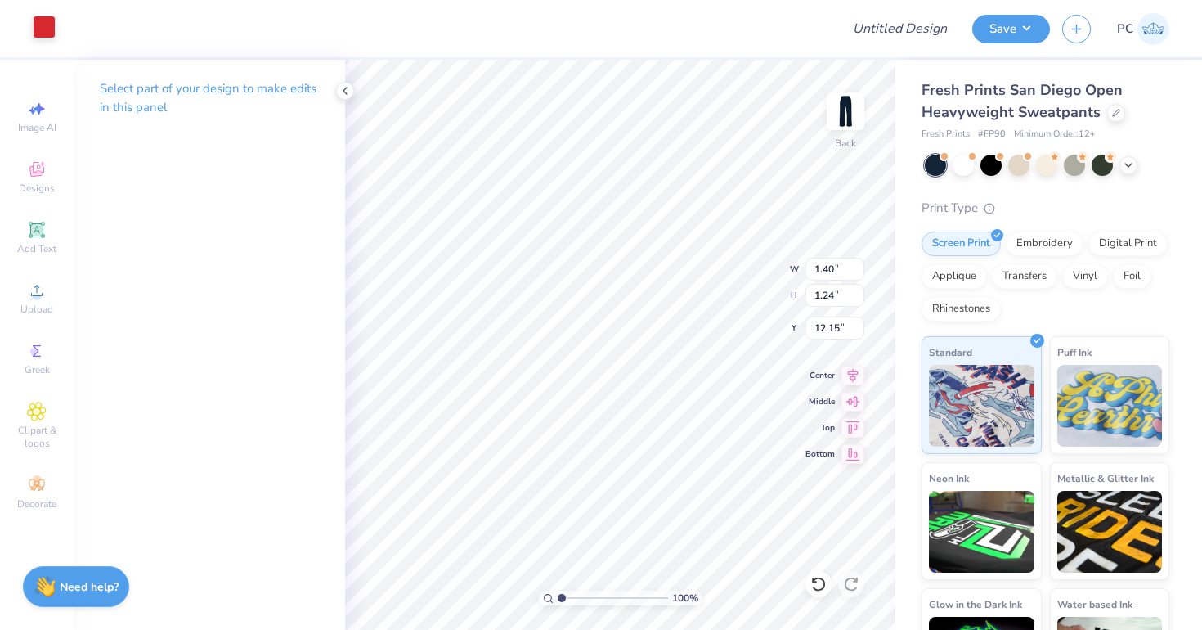
click at [43, 17] on div at bounding box center [44, 27] width 23 height 23
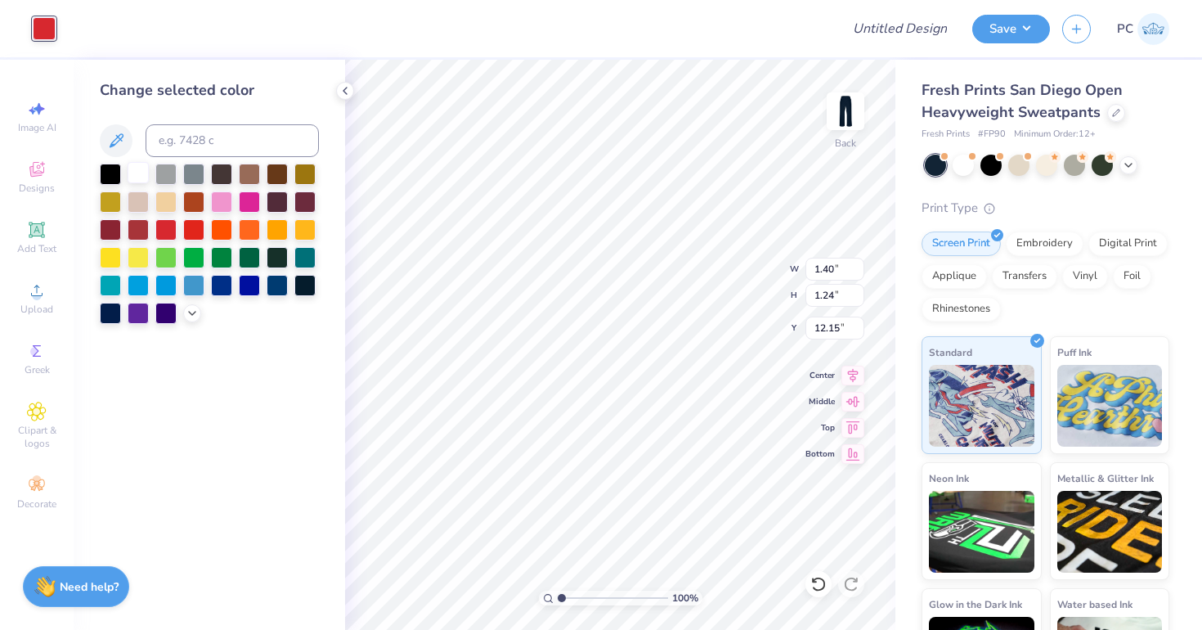
click at [132, 178] on div at bounding box center [138, 172] width 21 height 21
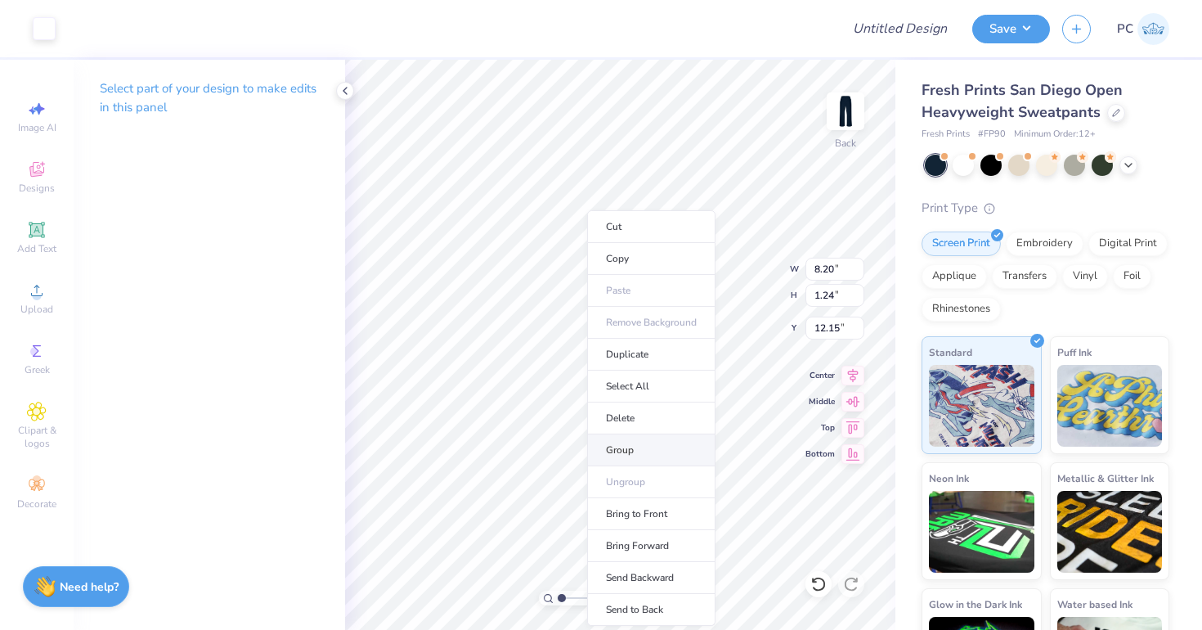
click at [634, 459] on li "Group" at bounding box center [651, 450] width 128 height 32
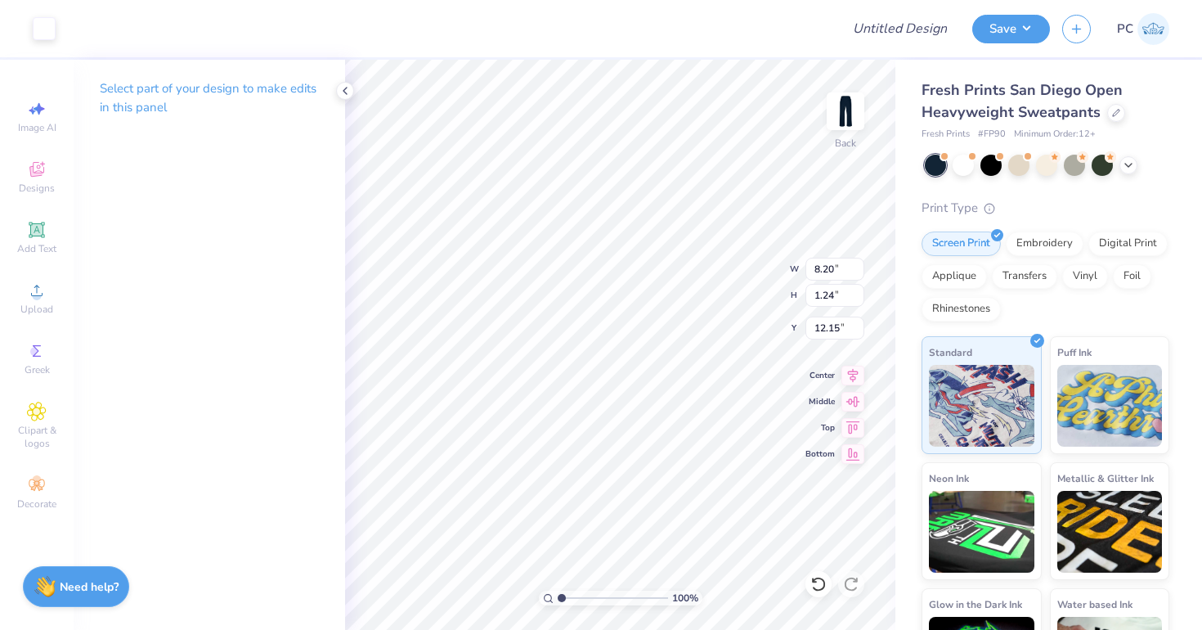
type input "3.81"
type input "5.09"
type input "4.67"
type input "6.59"
type input "8.03"
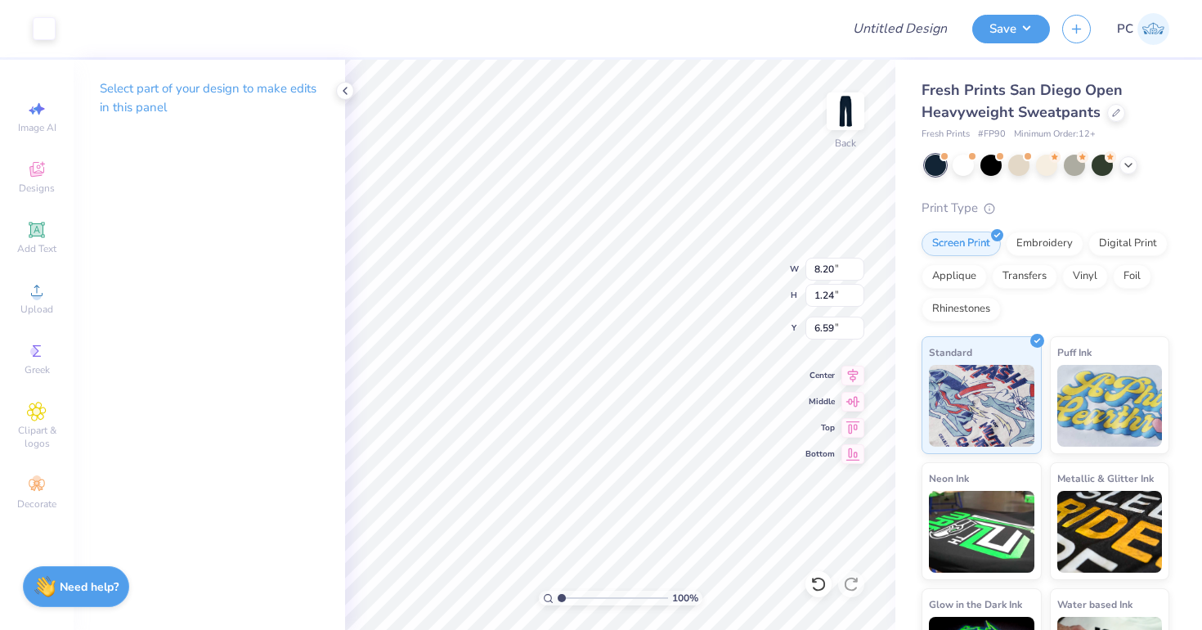
type input "1.22"
click at [348, 97] on div at bounding box center [345, 91] width 18 height 18
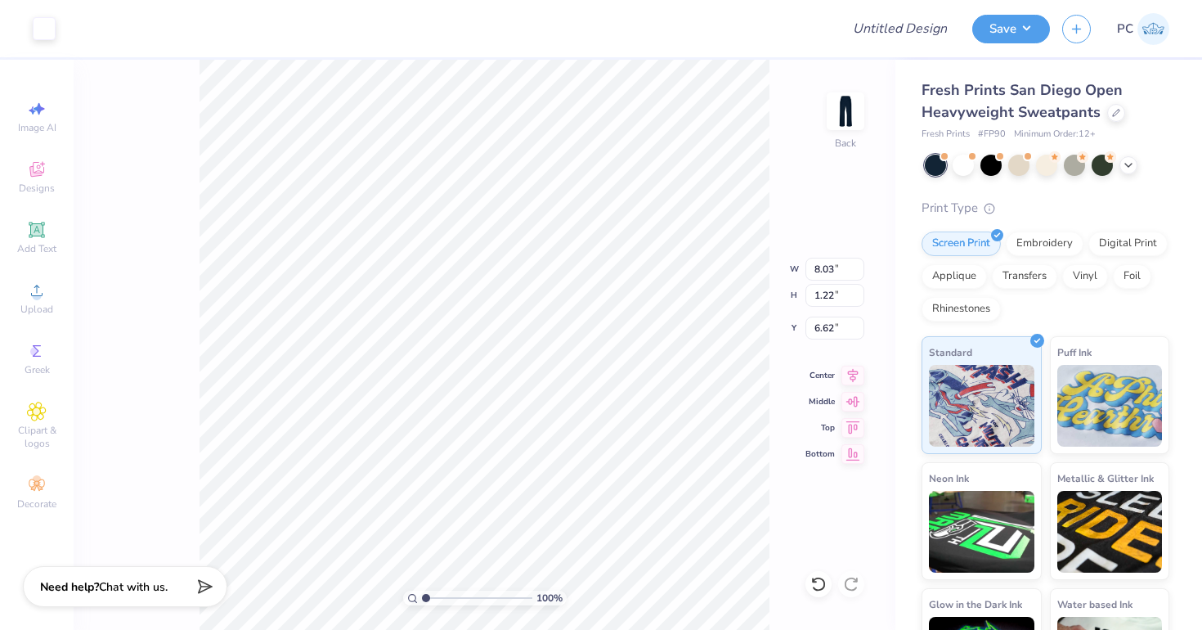
type input "6.60"
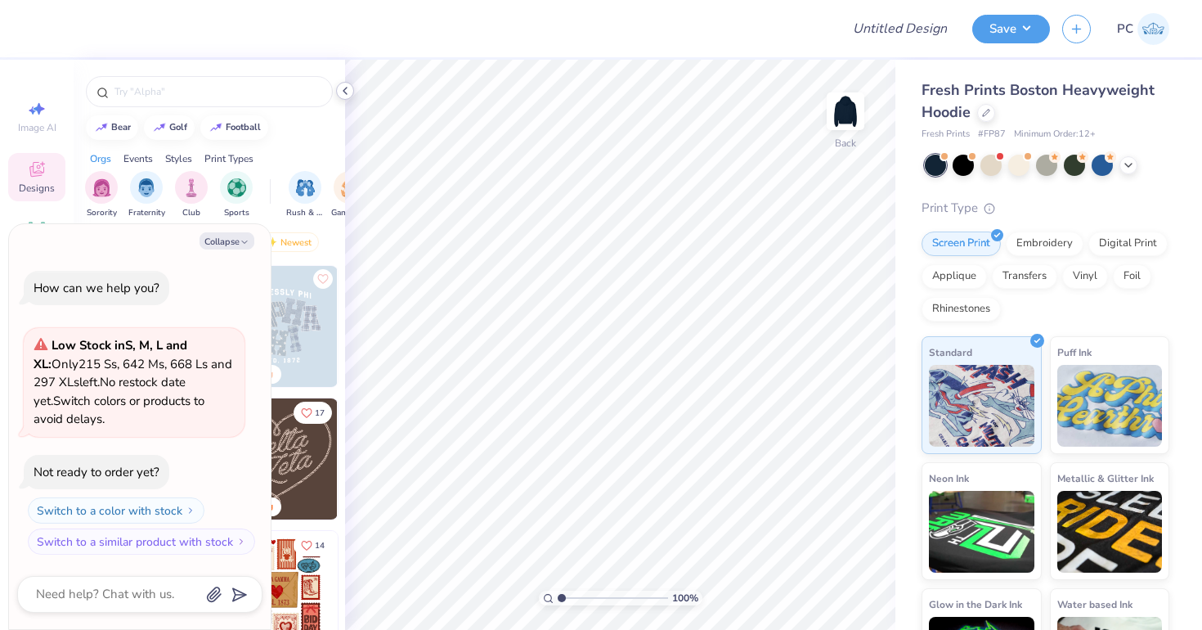
click at [345, 90] on icon at bounding box center [345, 90] width 13 height 13
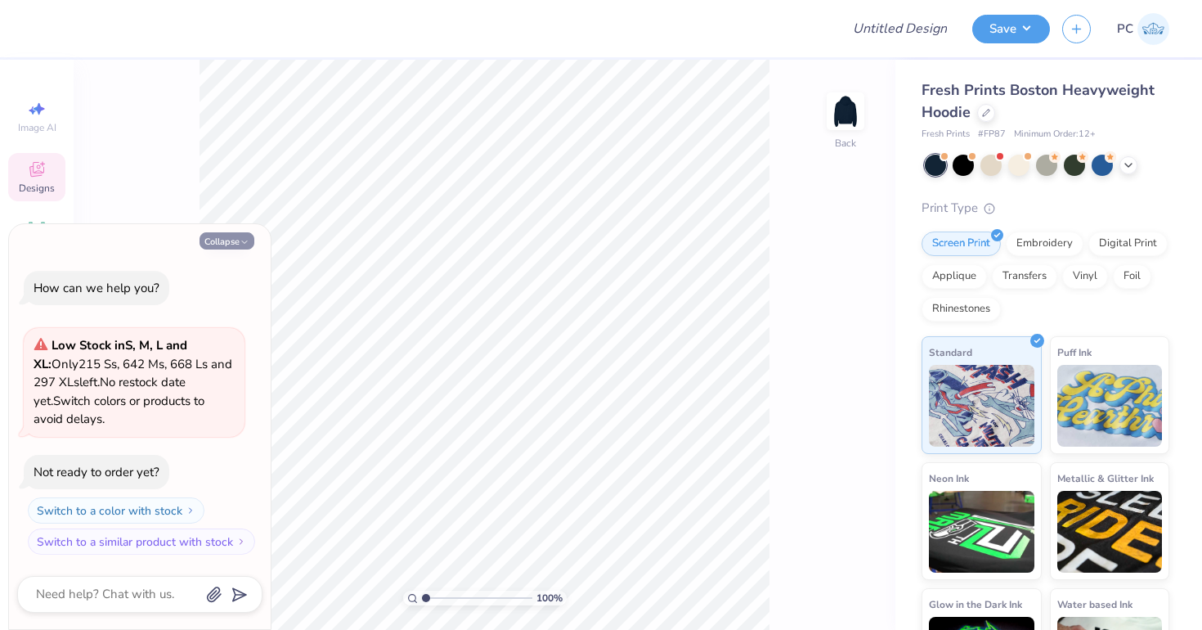
click at [222, 235] on button "Collapse" at bounding box center [227, 240] width 55 height 17
type textarea "x"
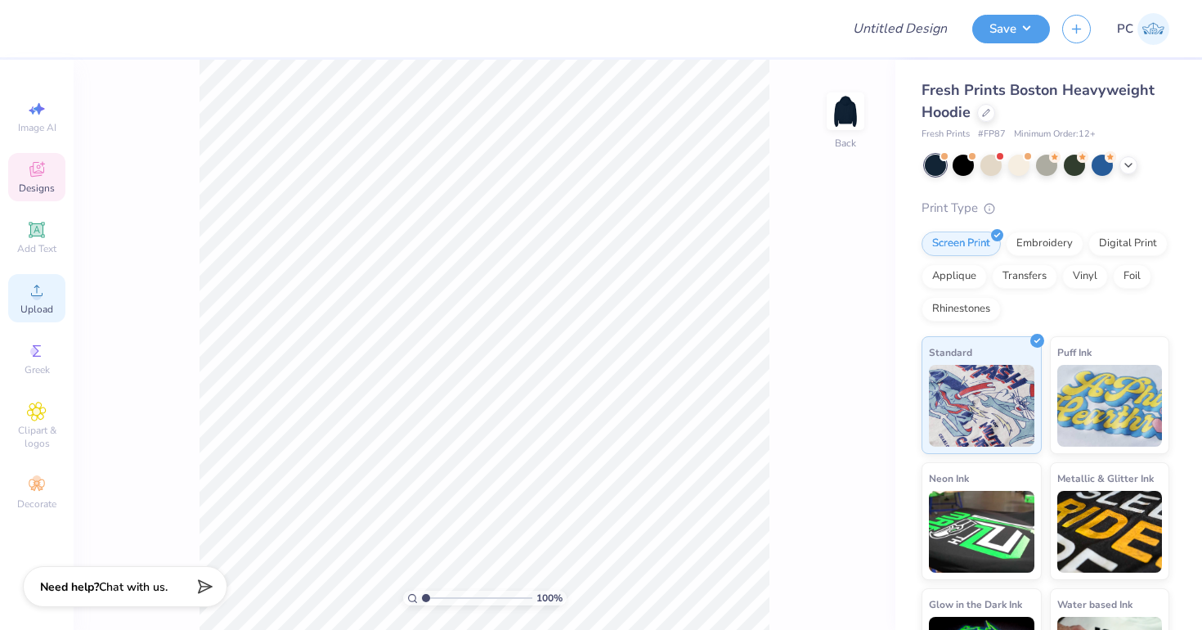
click at [38, 292] on circle at bounding box center [36, 295] width 9 height 9
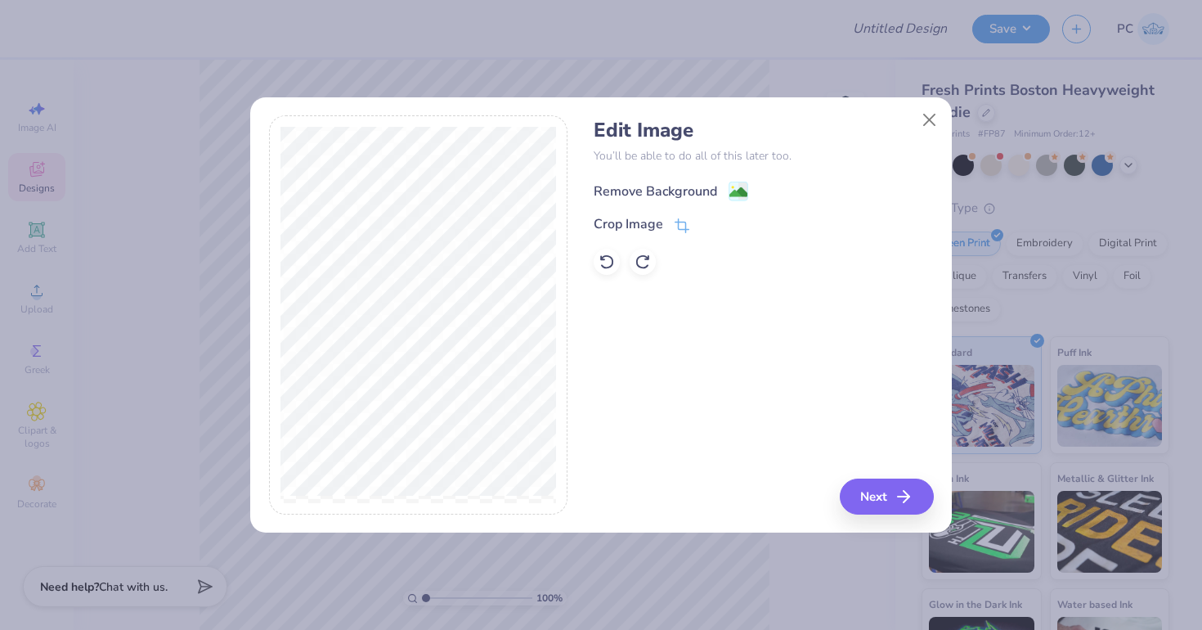
click at [730, 187] on image at bounding box center [738, 192] width 18 height 18
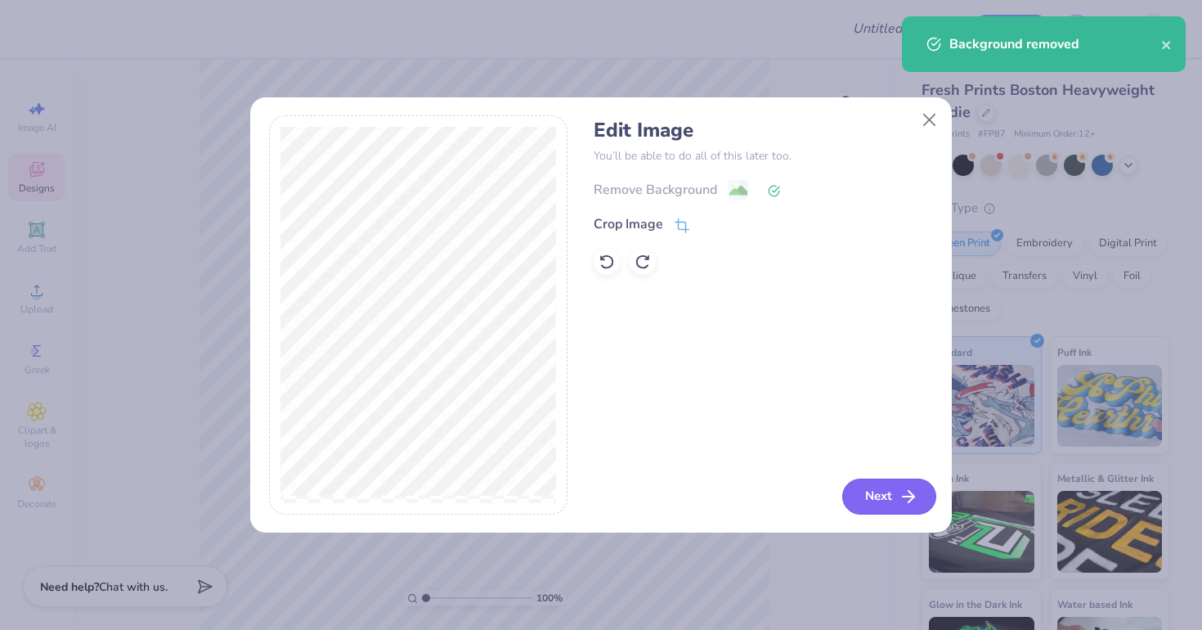
click at [876, 494] on button "Next" at bounding box center [889, 496] width 94 height 36
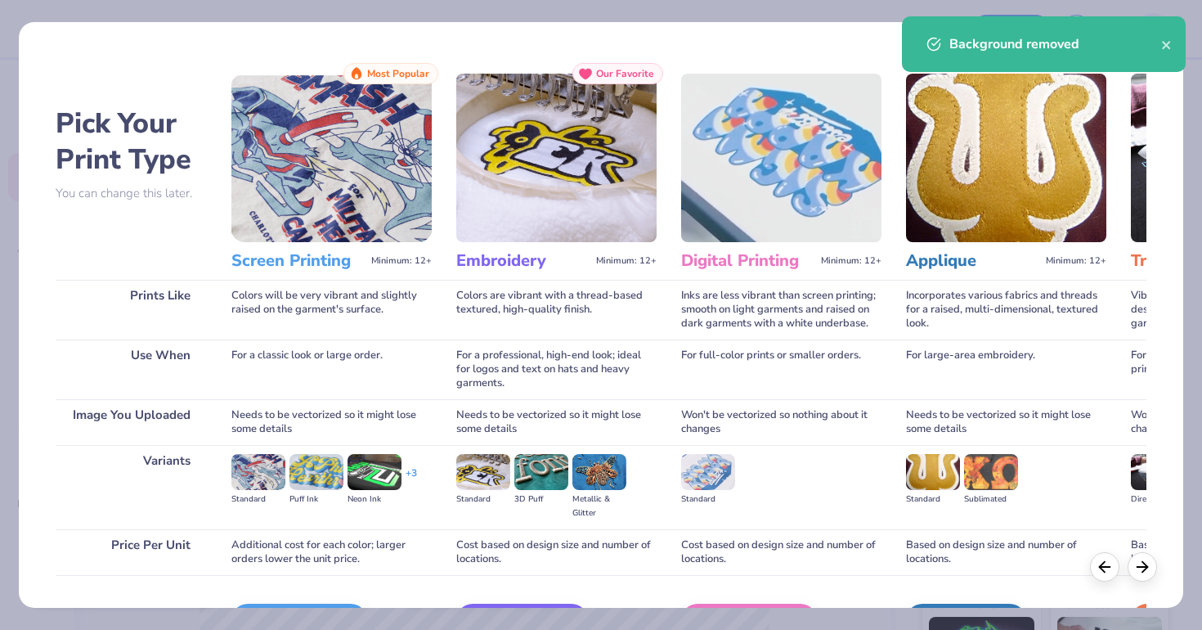
scroll to position [104, 0]
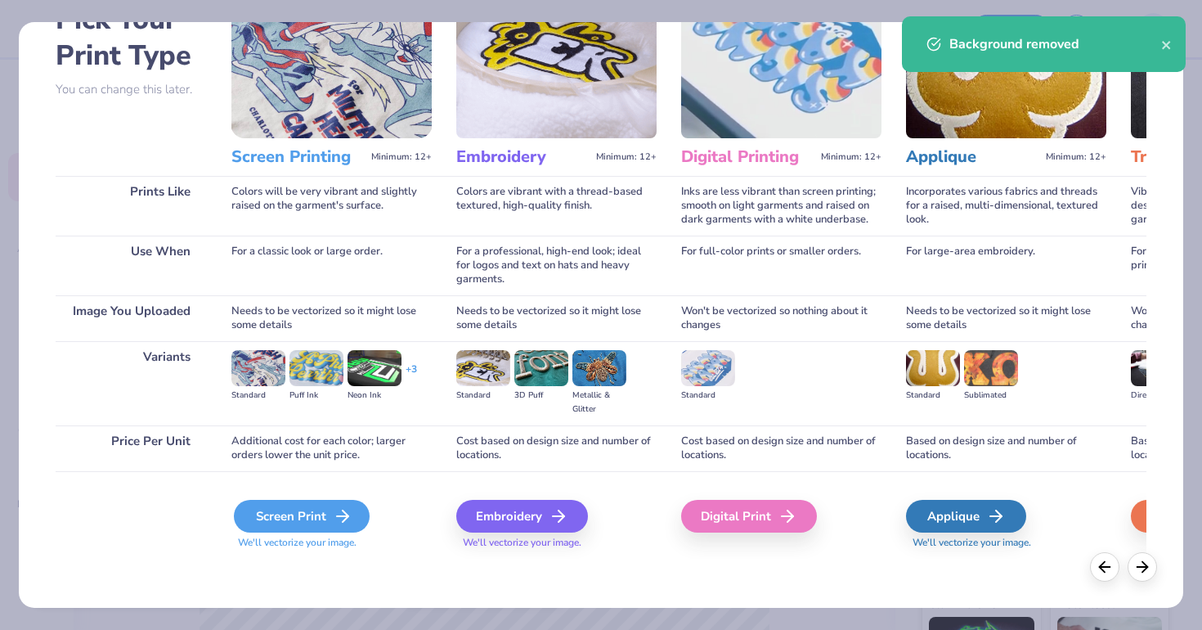
click at [290, 520] on div "Screen Print" at bounding box center [302, 516] width 136 height 33
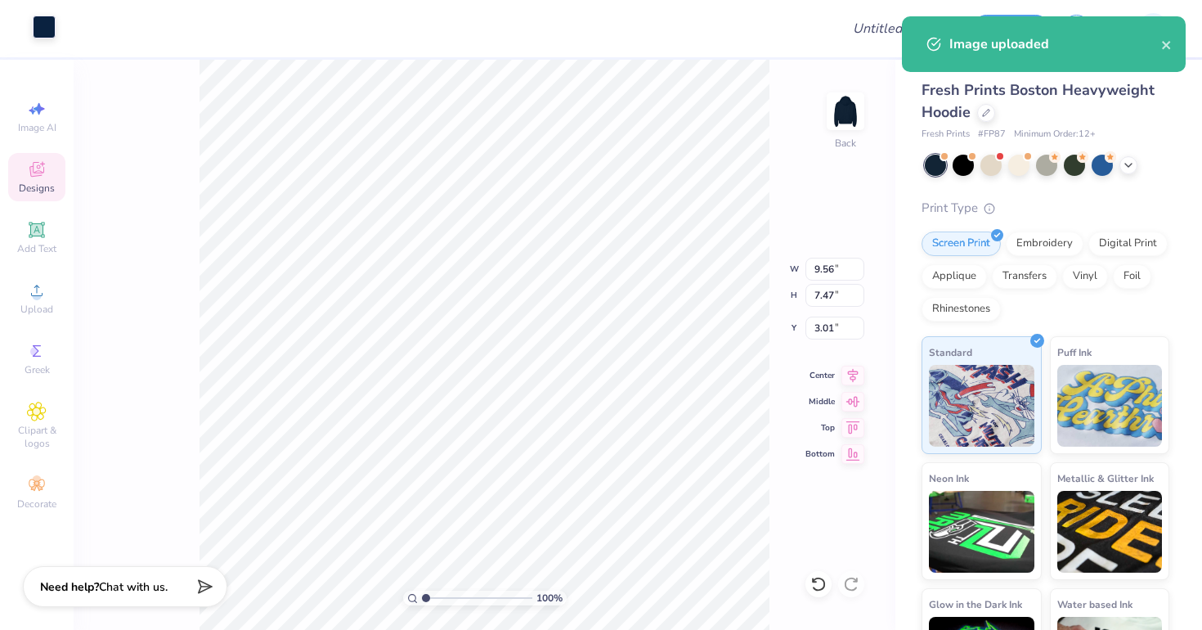
click at [34, 16] on div at bounding box center [44, 27] width 23 height 23
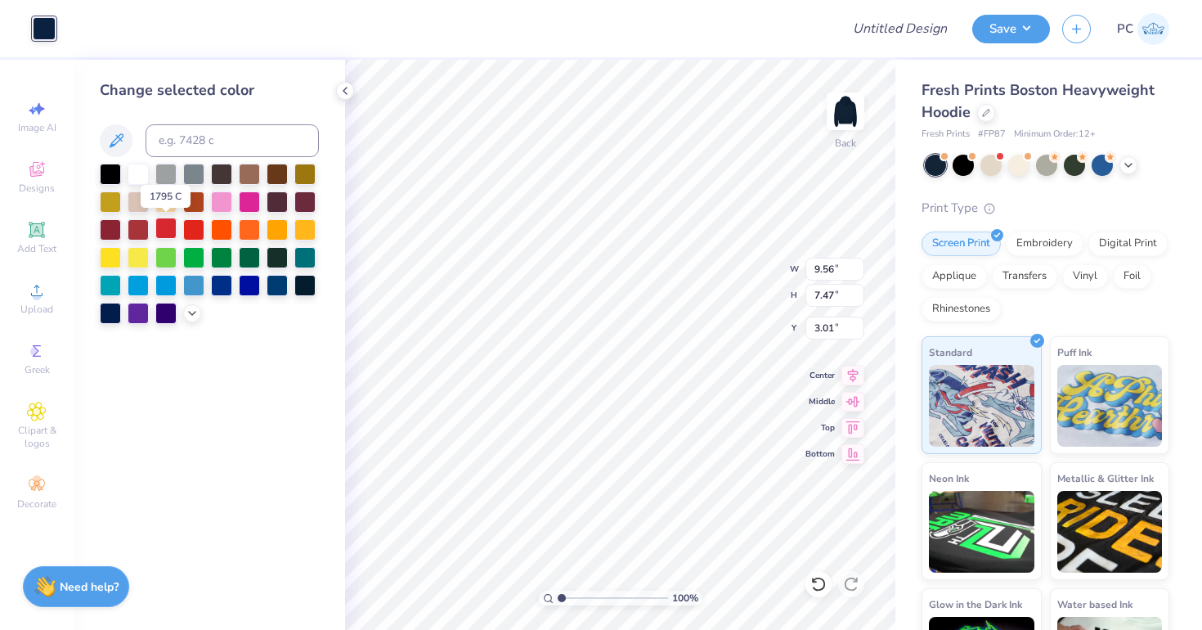
click at [168, 226] on div at bounding box center [165, 228] width 21 height 21
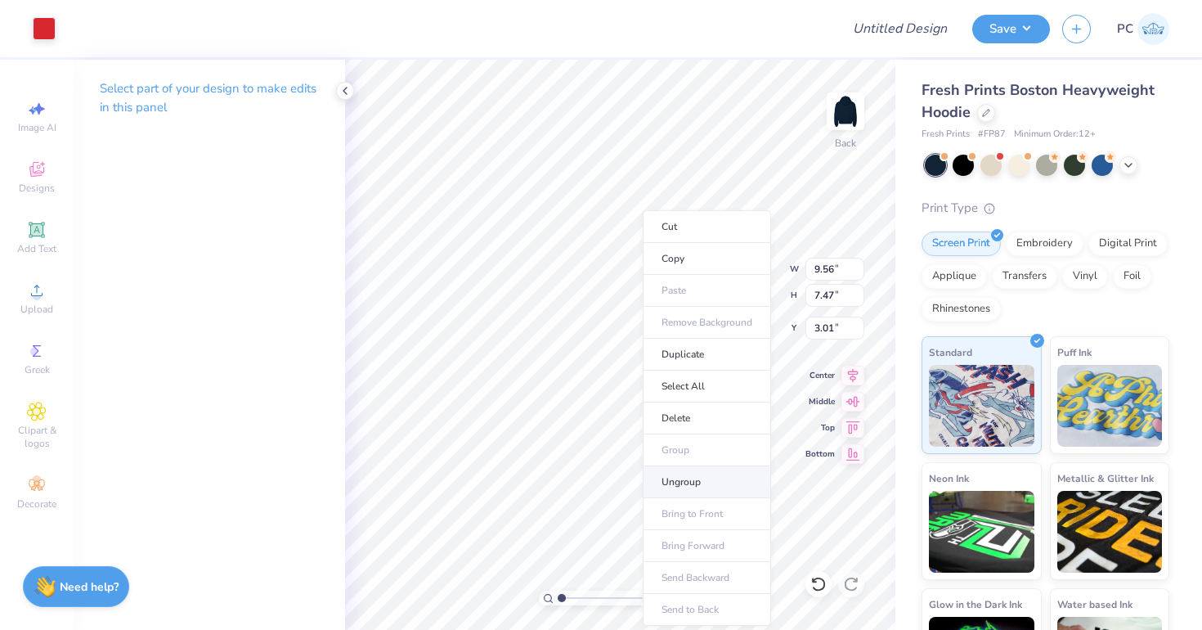
click at [683, 479] on li "Ungroup" at bounding box center [707, 482] width 128 height 32
click at [42, 19] on div at bounding box center [44, 27] width 23 height 23
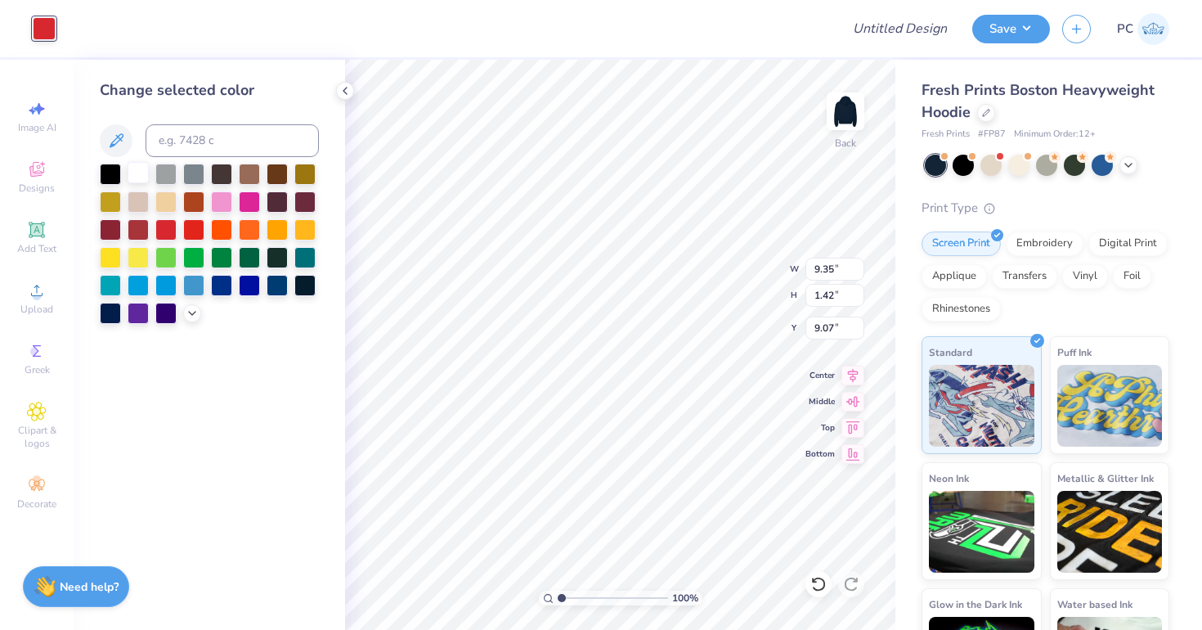
click at [136, 168] on div at bounding box center [138, 172] width 21 height 21
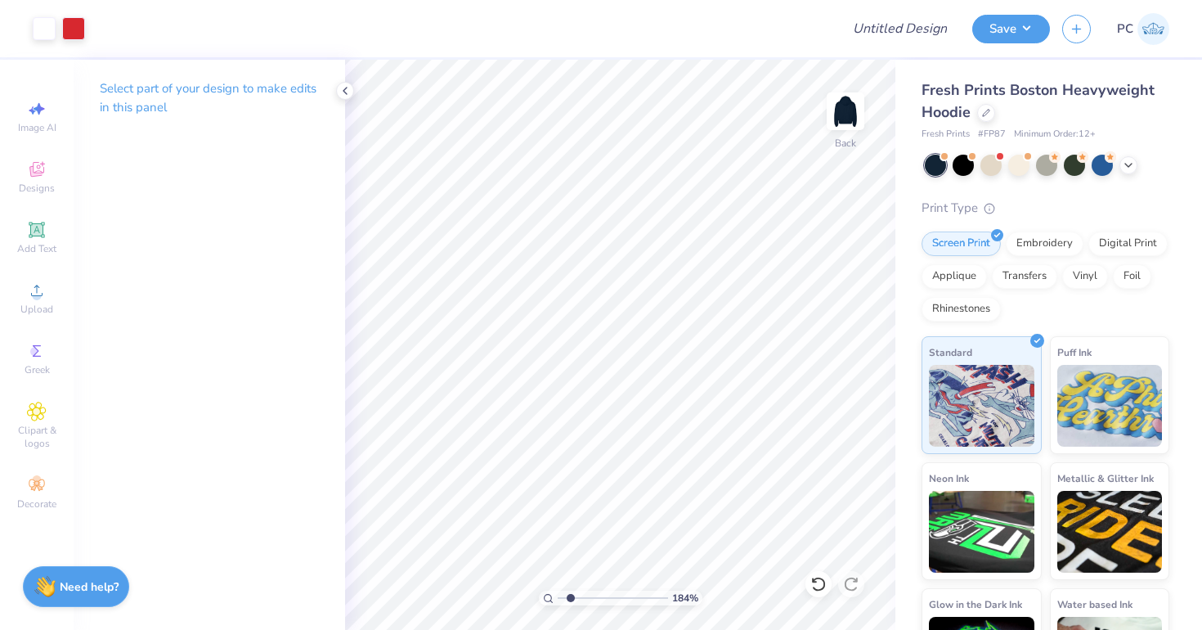
drag, startPoint x: 560, startPoint y: 598, endPoint x: 570, endPoint y: 599, distance: 9.8
type input "1.84"
click at [570, 599] on input "range" at bounding box center [613, 597] width 110 height 15
click at [823, 583] on icon at bounding box center [818, 584] width 16 height 16
type input "12.61"
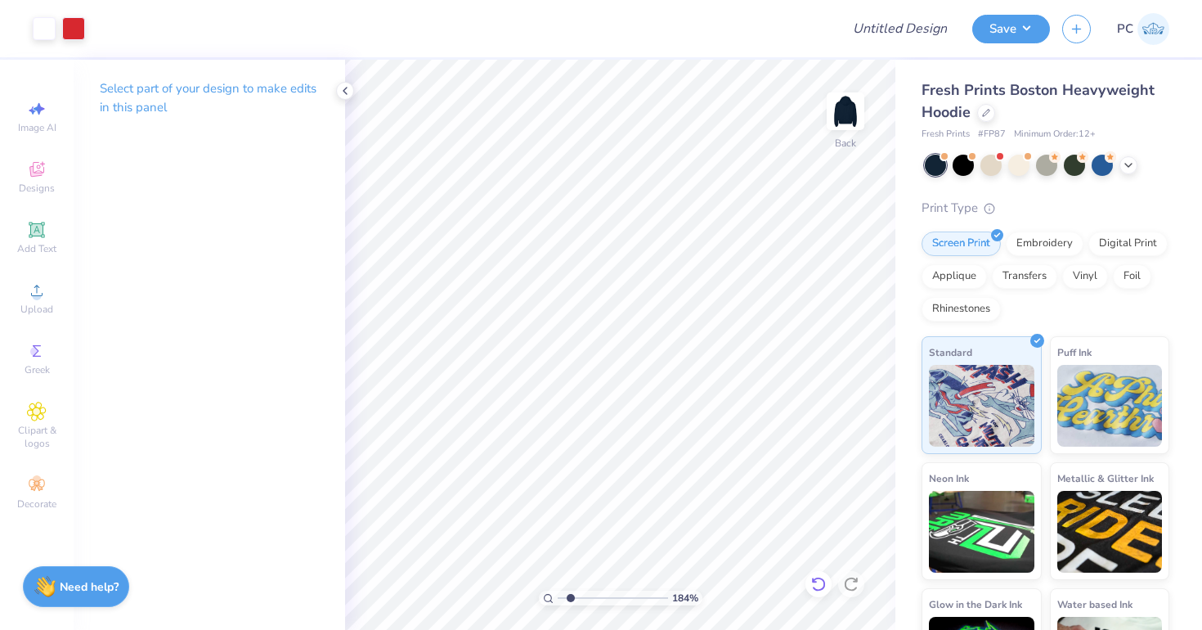
click at [826, 580] on icon at bounding box center [818, 584] width 16 height 16
click at [821, 581] on icon at bounding box center [818, 584] width 16 height 16
click at [353, 88] on div at bounding box center [345, 91] width 18 height 18
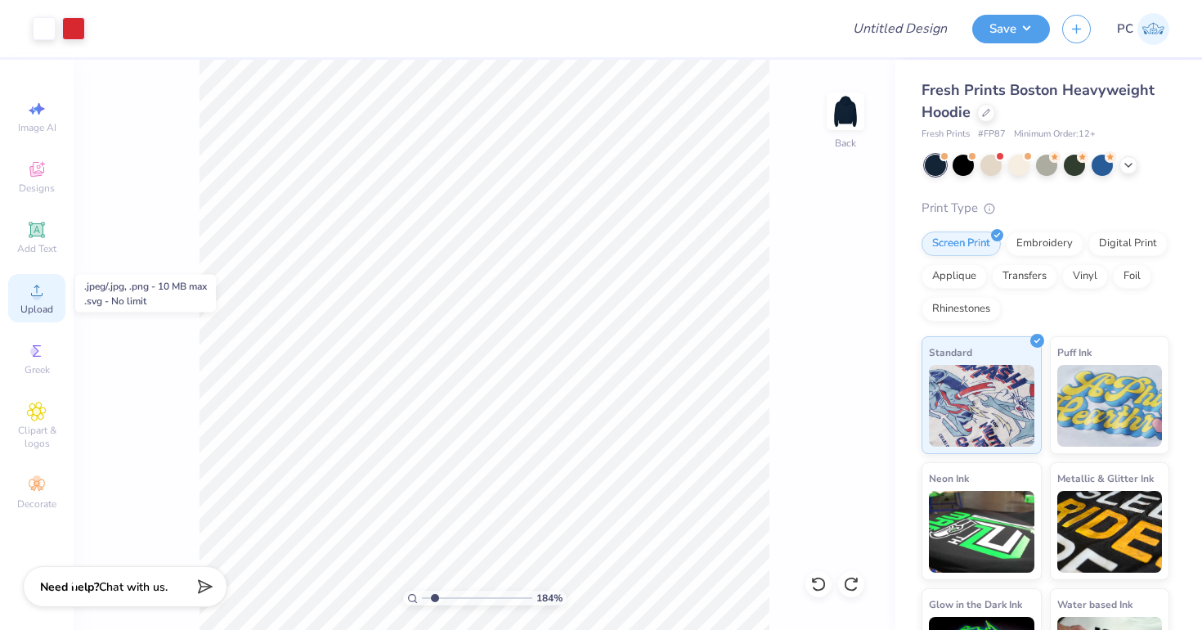
click at [43, 291] on icon at bounding box center [37, 290] width 20 height 20
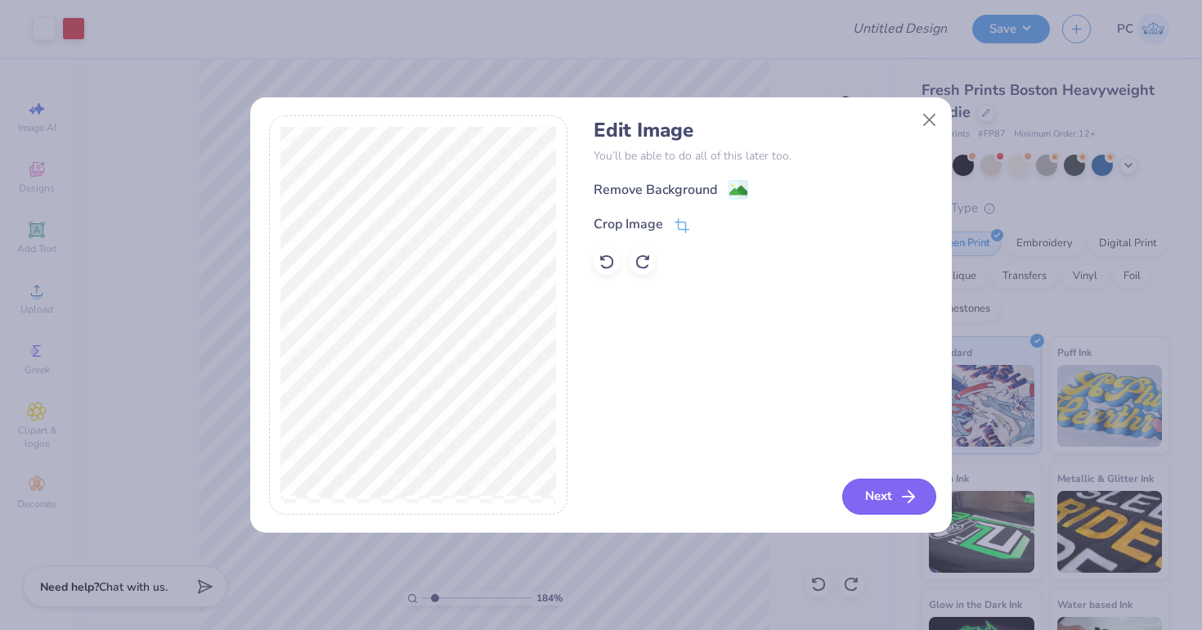
click at [873, 491] on button "Next" at bounding box center [889, 496] width 94 height 36
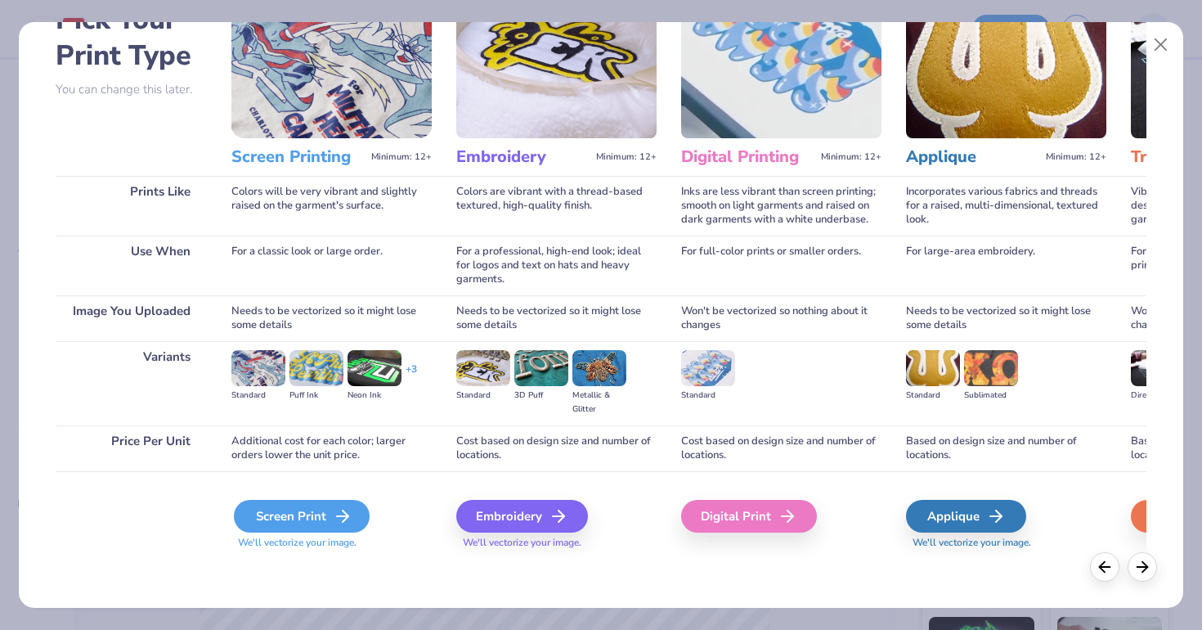
click at [320, 525] on div "Screen Print" at bounding box center [302, 516] width 136 height 33
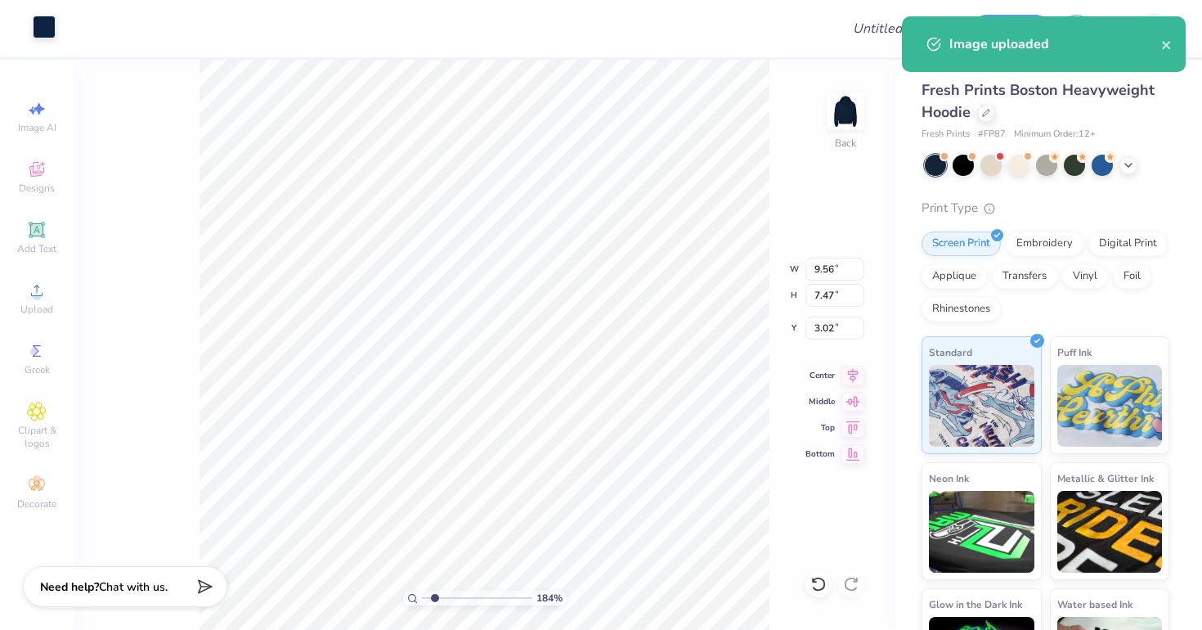
click at [47, 29] on div at bounding box center [44, 27] width 23 height 23
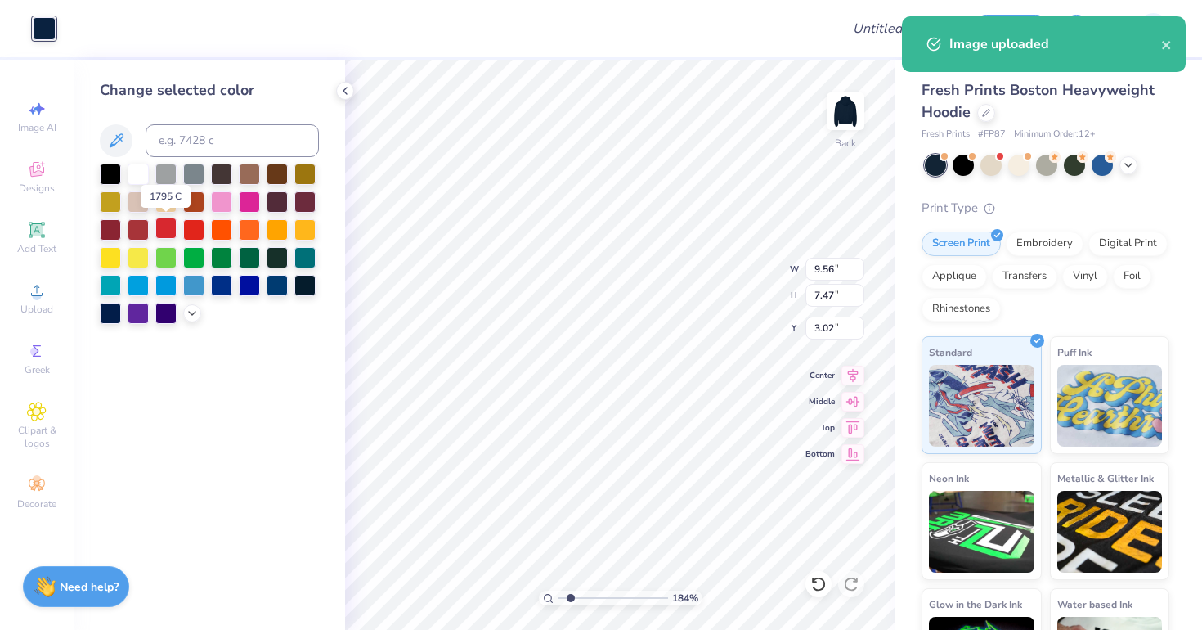
click at [169, 225] on div at bounding box center [165, 228] width 21 height 21
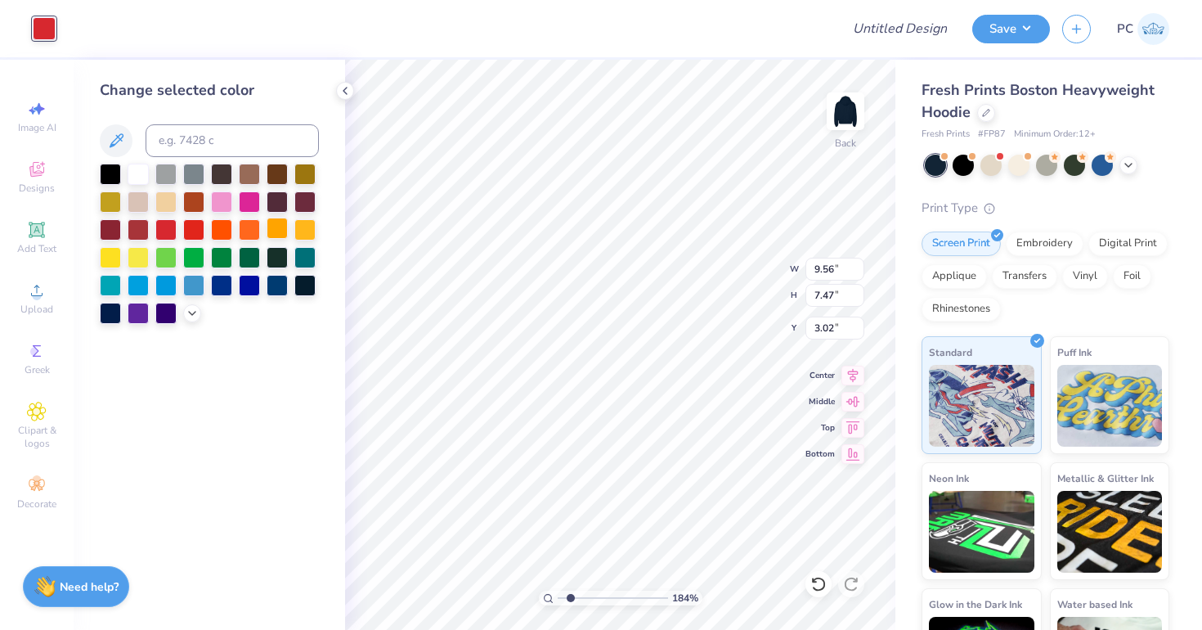
type input "3.00"
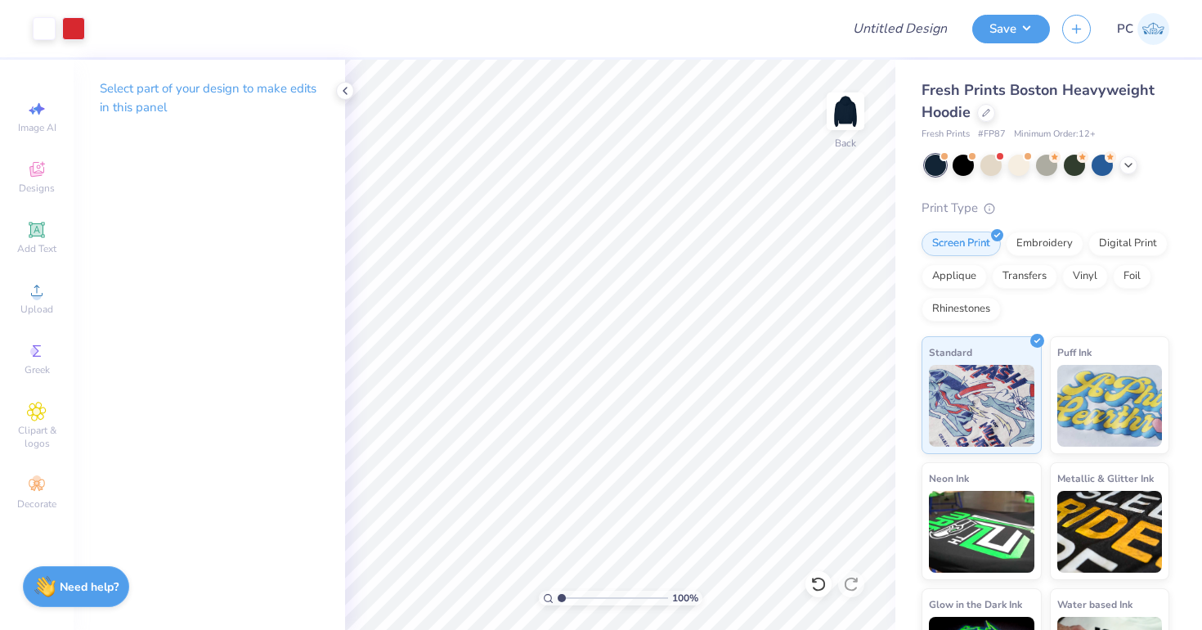
drag, startPoint x: 567, startPoint y: 594, endPoint x: 510, endPoint y: 602, distance: 56.9
type input "1"
click at [558, 602] on input "range" at bounding box center [613, 597] width 110 height 15
click at [343, 92] on icon at bounding box center [345, 90] width 13 height 13
